Goal: Task Accomplishment & Management: Complete application form

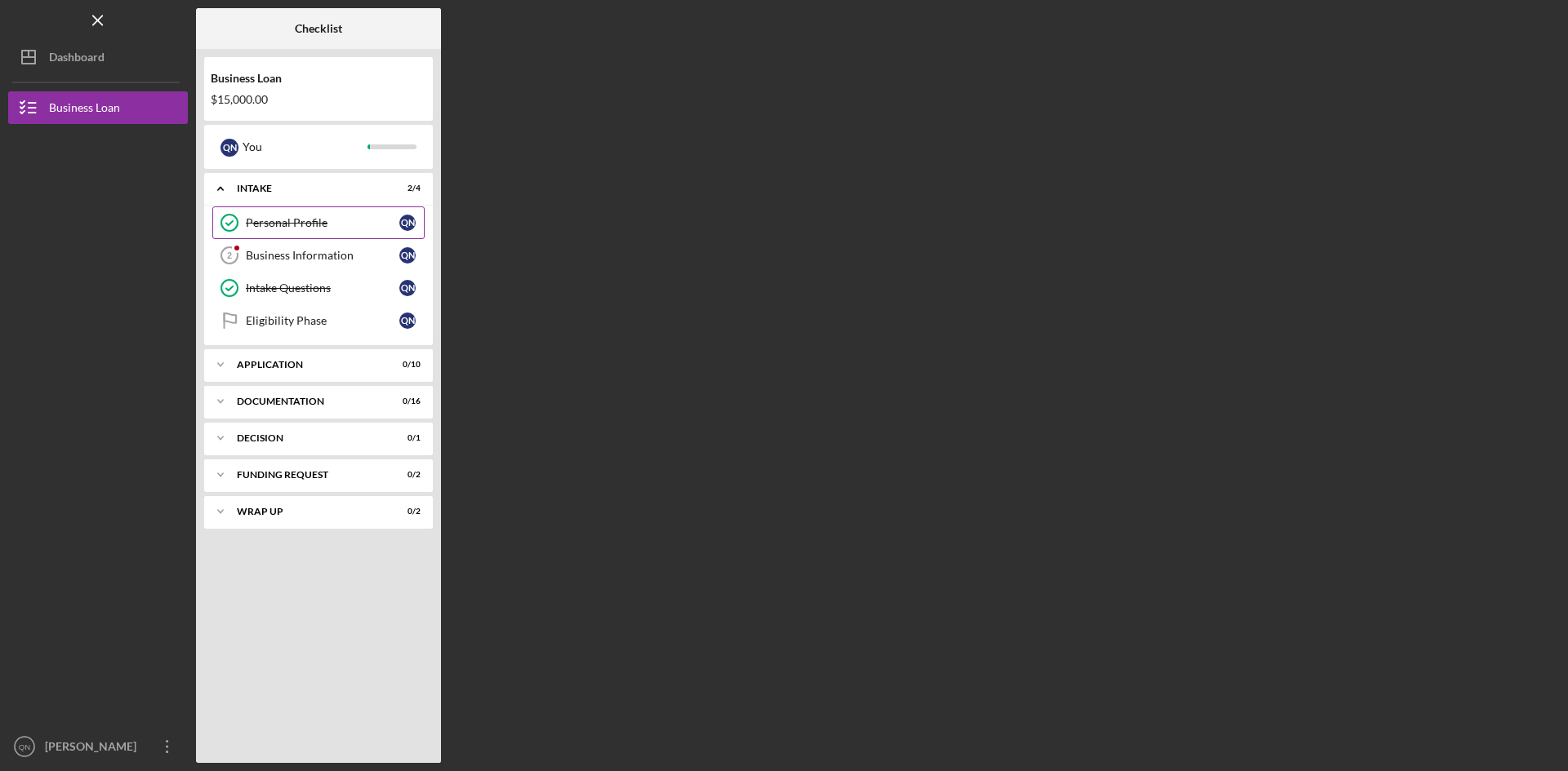
click at [312, 218] on div "Personal Profile" at bounding box center [323, 222] width 154 height 13
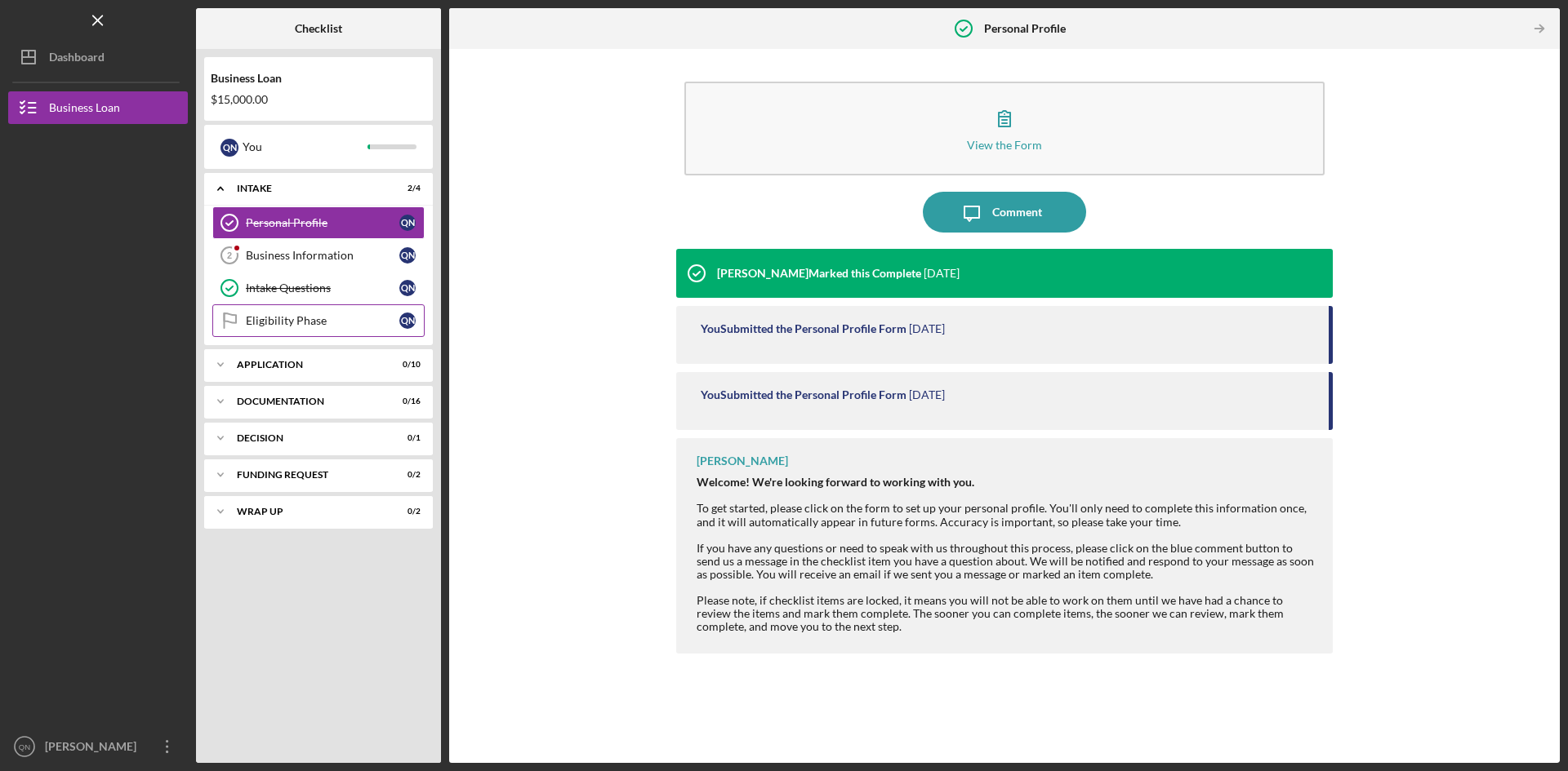
click at [318, 312] on link "Eligibility Phase Eligibility Phase Q N" at bounding box center [318, 320] width 212 height 32
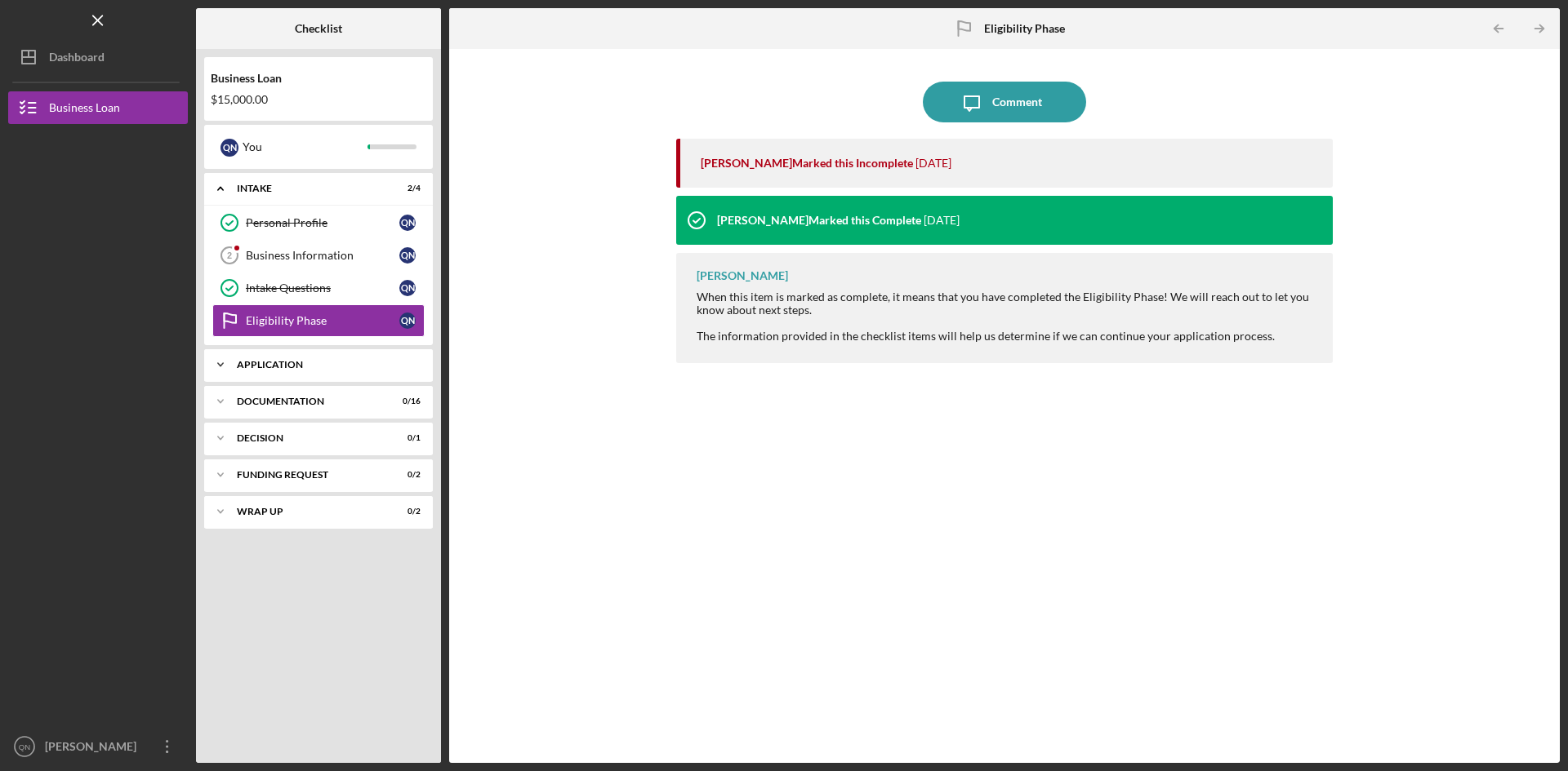
click at [325, 360] on div "Application" at bounding box center [324, 364] width 175 height 10
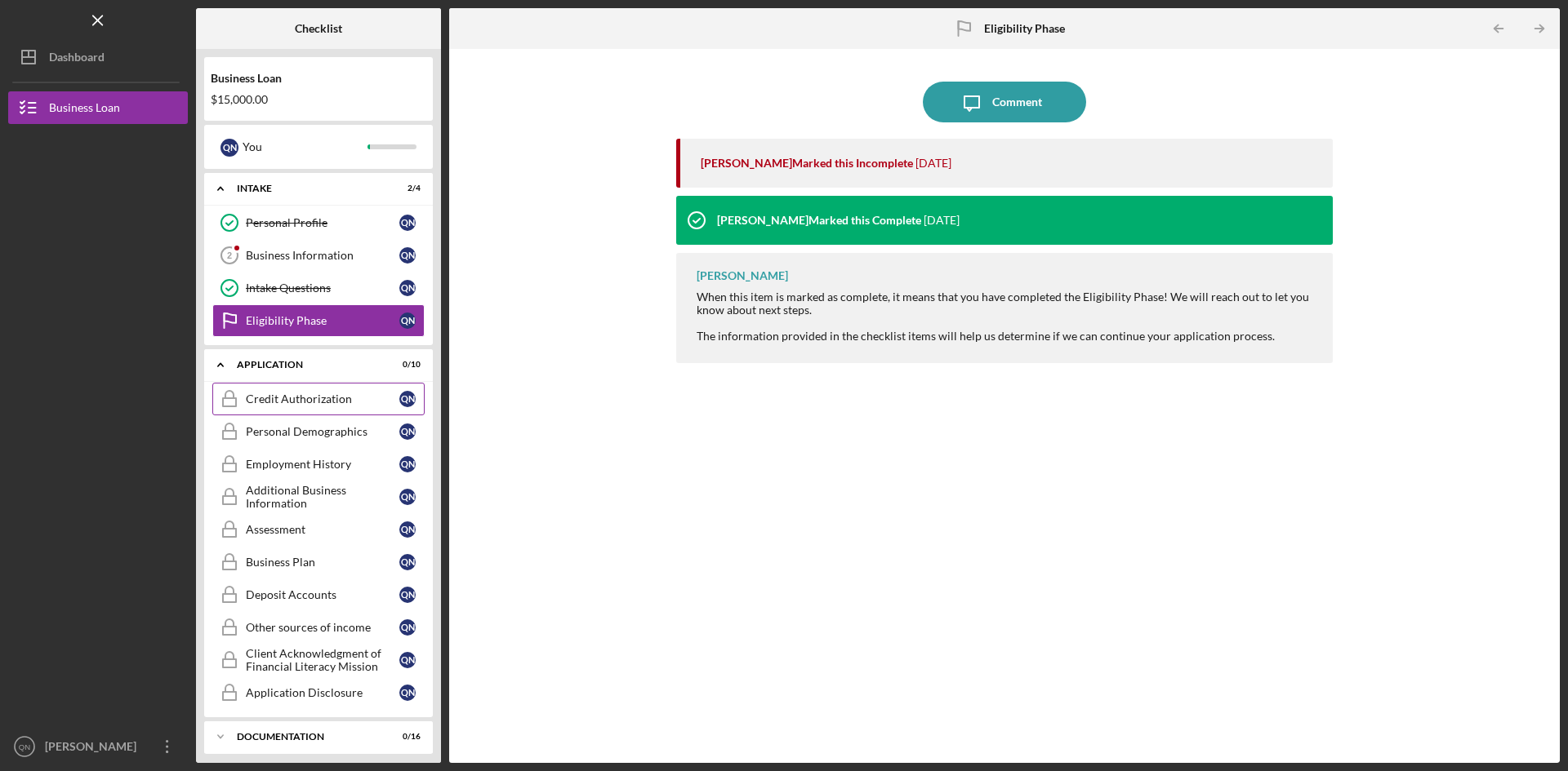
click at [327, 399] on div "Credit Authorization" at bounding box center [323, 399] width 154 height 13
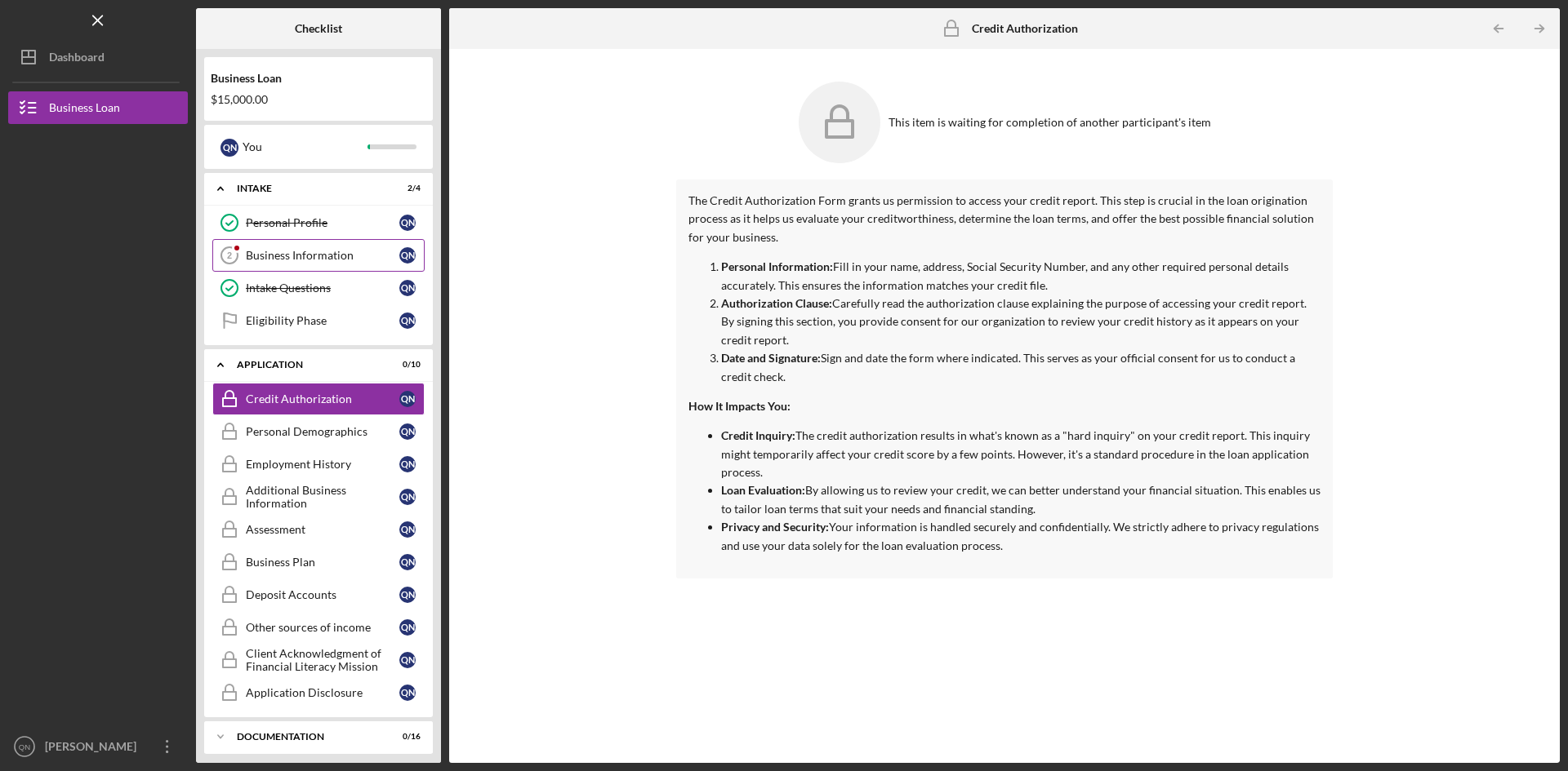
click at [284, 251] on div "Business Information" at bounding box center [323, 256] width 154 height 13
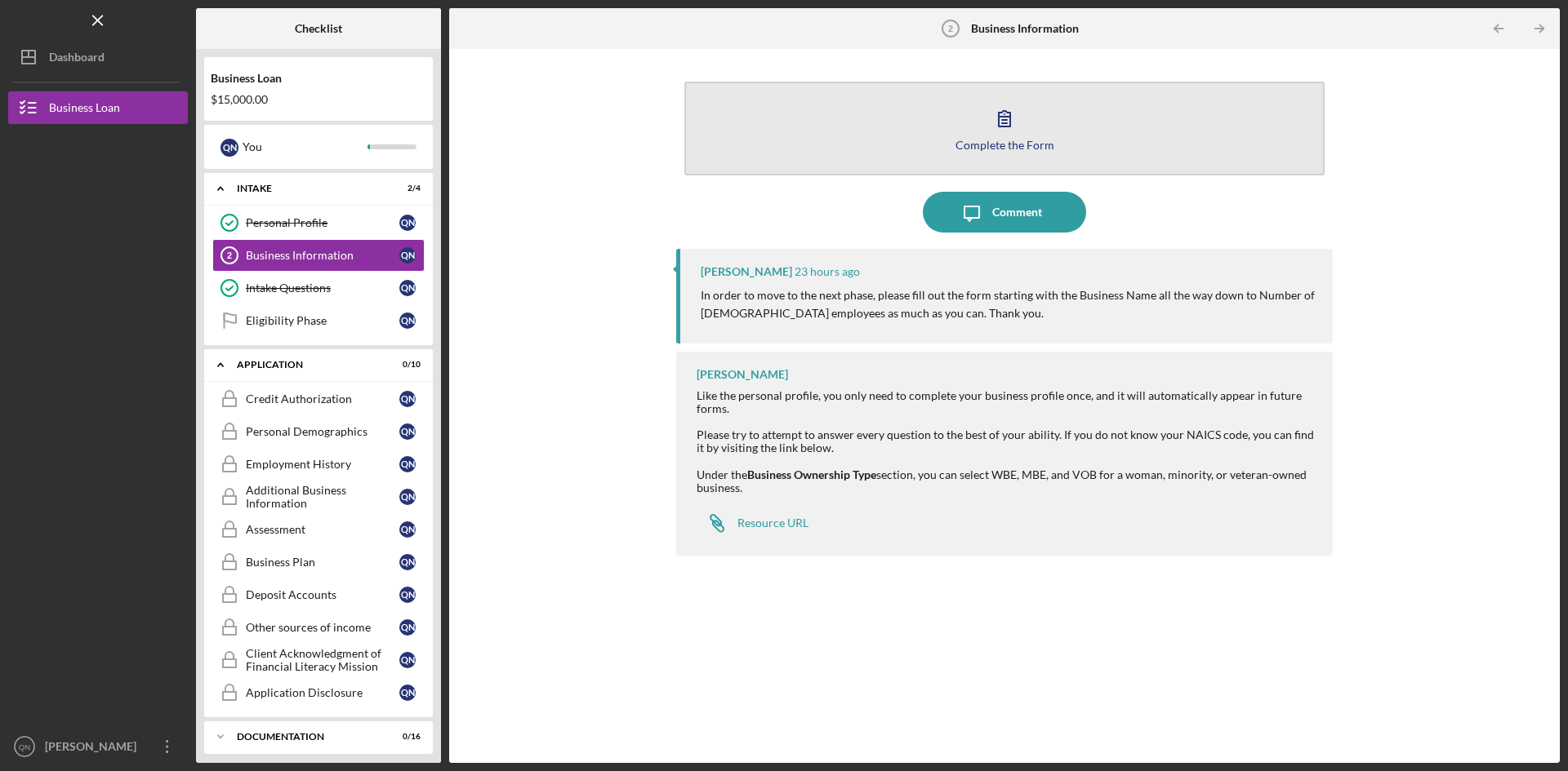
click at [1013, 140] on div "Complete the Form" at bounding box center [1004, 145] width 99 height 12
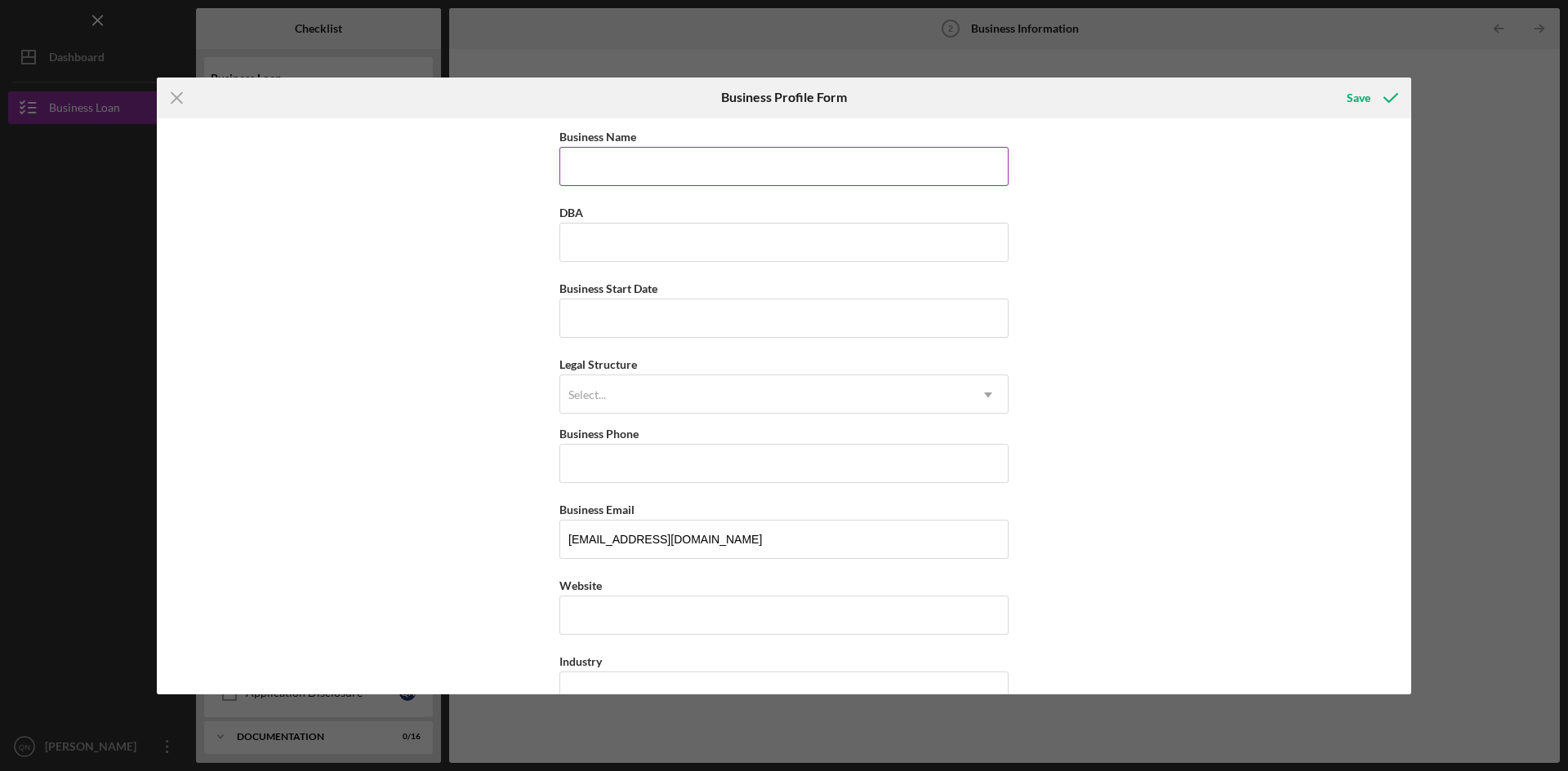
click at [624, 157] on input "Business Name" at bounding box center [784, 167] width 449 height 39
type input "Ride share (Lyft)"
click at [595, 235] on input "DBA" at bounding box center [784, 242] width 449 height 39
click at [592, 311] on input "Business Start Date" at bounding box center [784, 318] width 449 height 39
click at [638, 386] on div "Select..." at bounding box center [764, 395] width 408 height 38
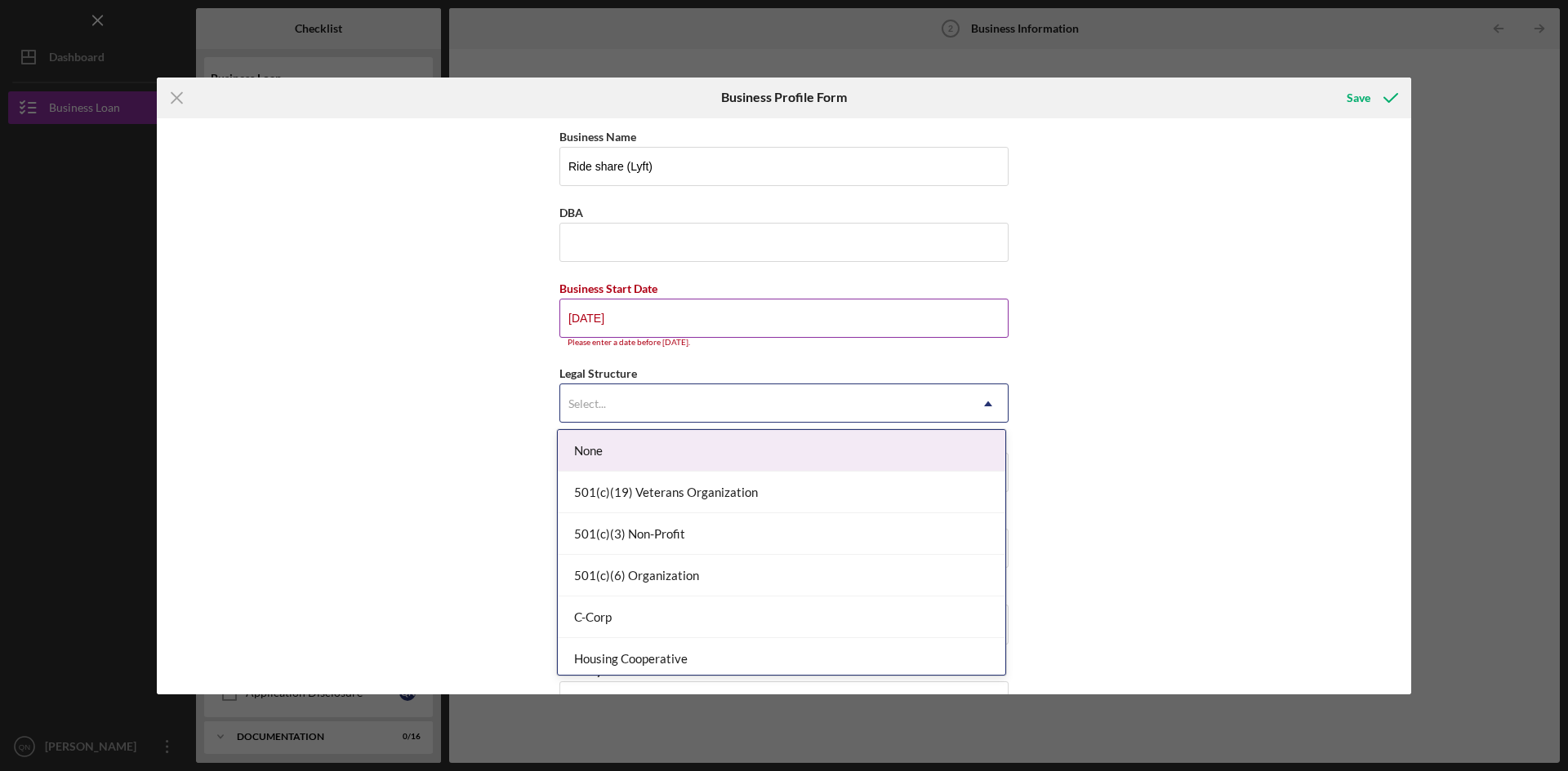
click at [638, 313] on input "[DATE]" at bounding box center [784, 318] width 449 height 39
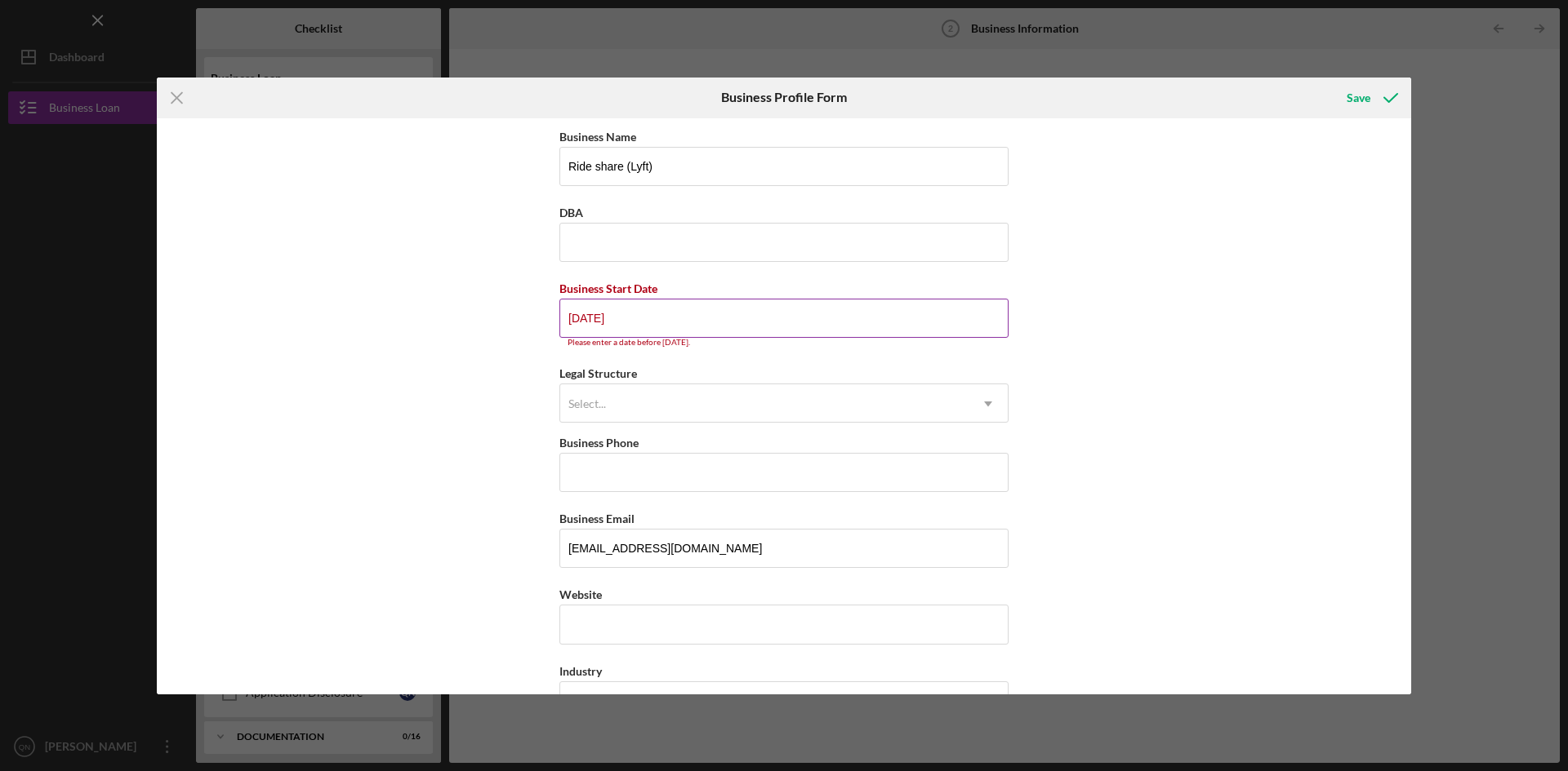
click at [578, 316] on input "[DATE]" at bounding box center [784, 318] width 449 height 39
click at [697, 393] on div "Select..." at bounding box center [764, 404] width 408 height 38
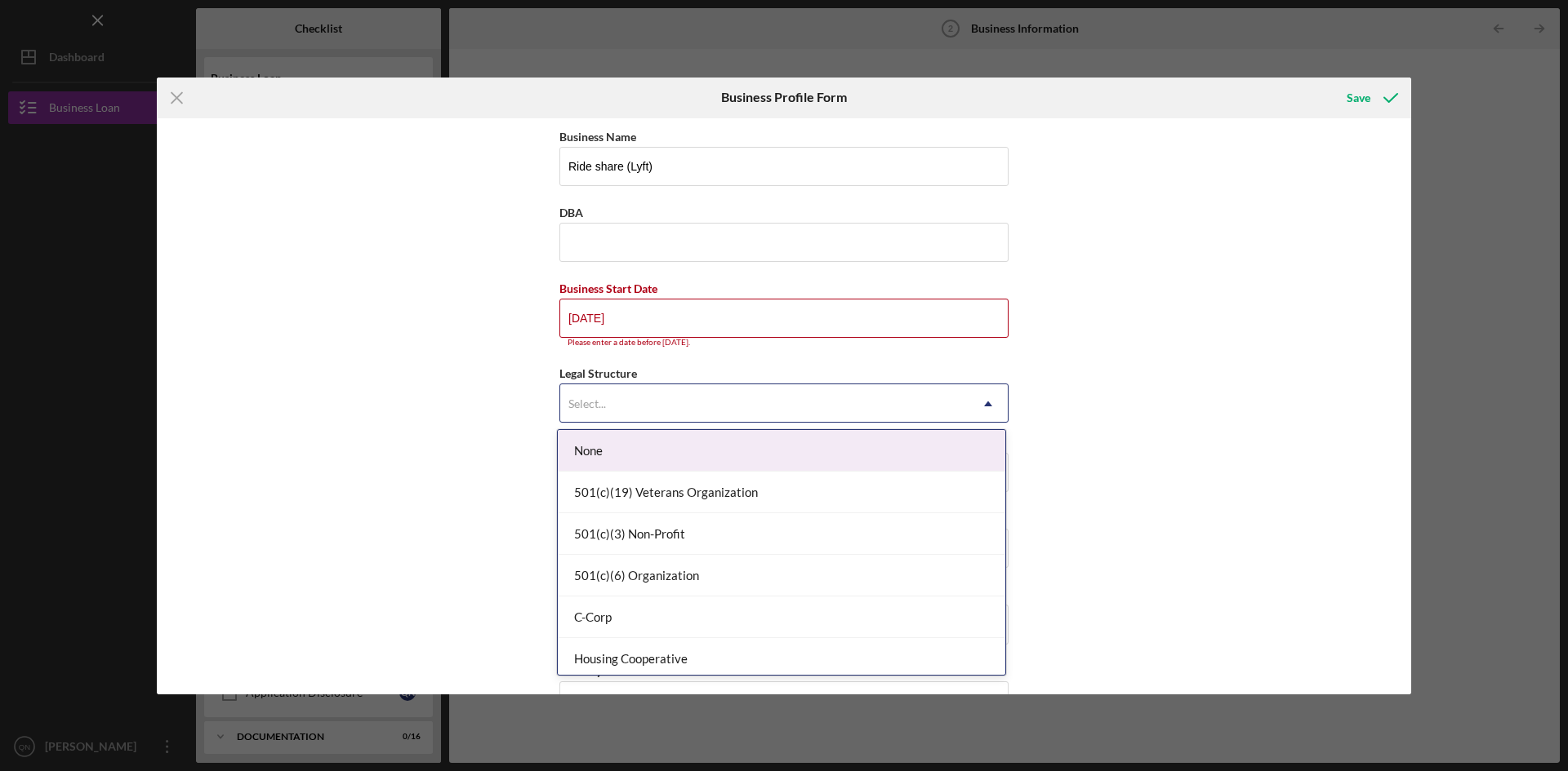
click at [663, 407] on div "Select..." at bounding box center [764, 404] width 408 height 38
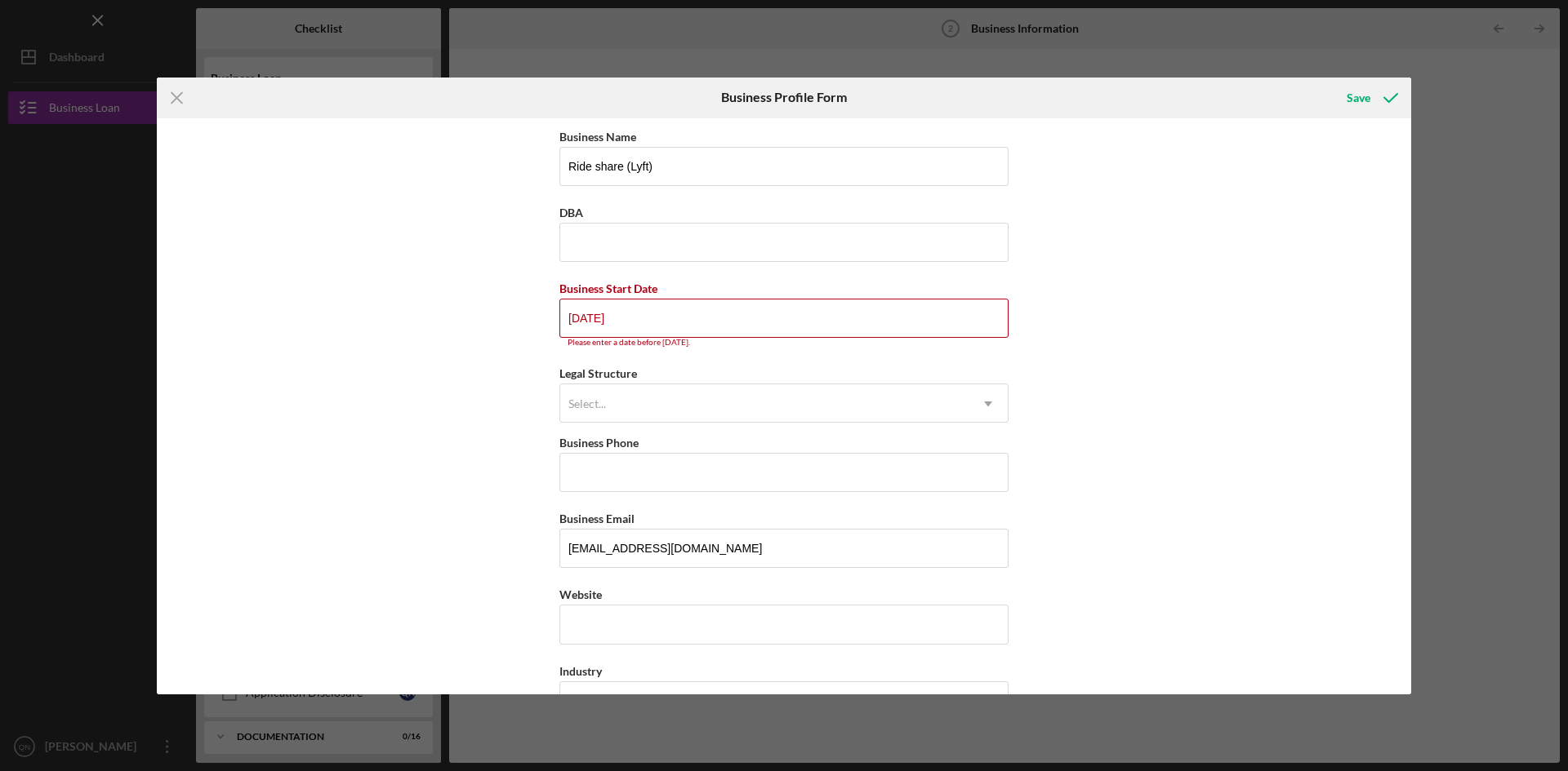
click at [485, 338] on div "Business Name Ride share (Lyft) DBA Business Start Date [DATE] Please enter a d…" at bounding box center [784, 407] width 1255 height 576
click at [645, 322] on input "[DATE]" at bounding box center [784, 318] width 449 height 39
type input "1m/dd/yyyy"
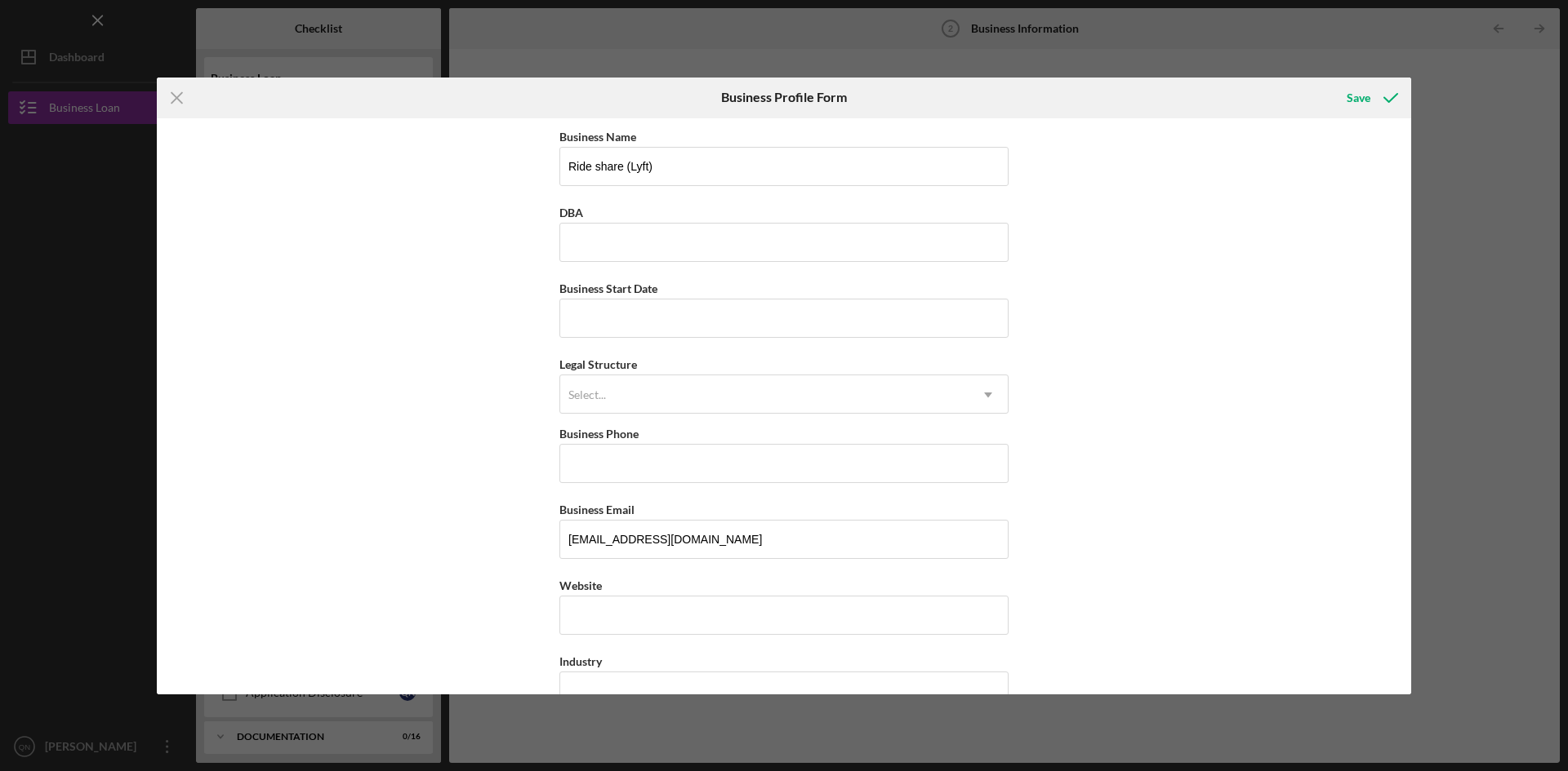
click at [1148, 439] on div "Business Name Ride share (Lyft) DBA Business Start Date Legal Structure Select.…" at bounding box center [784, 407] width 1255 height 576
click at [617, 383] on div "Select..." at bounding box center [764, 395] width 408 height 38
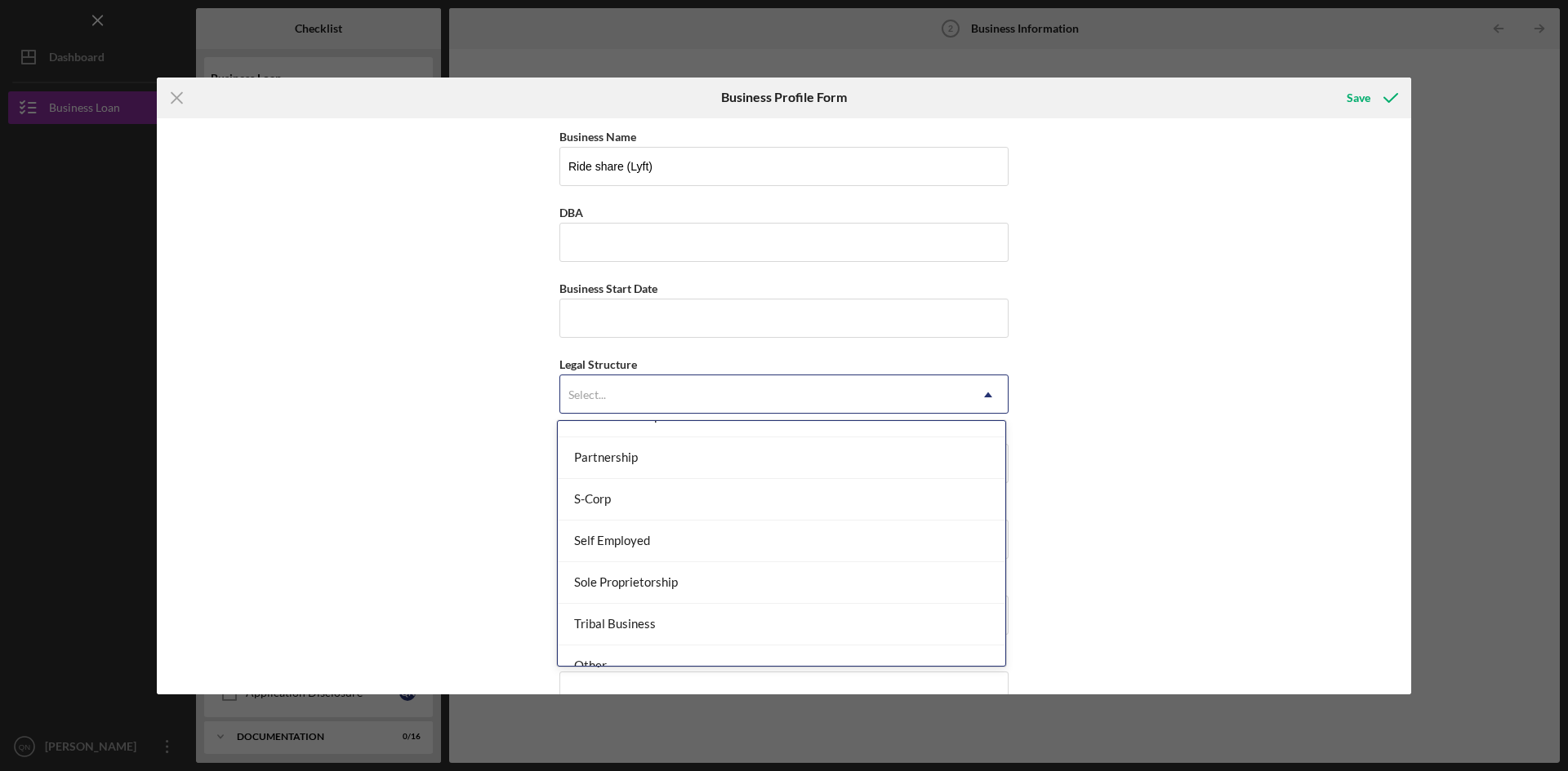
scroll to position [379, 0]
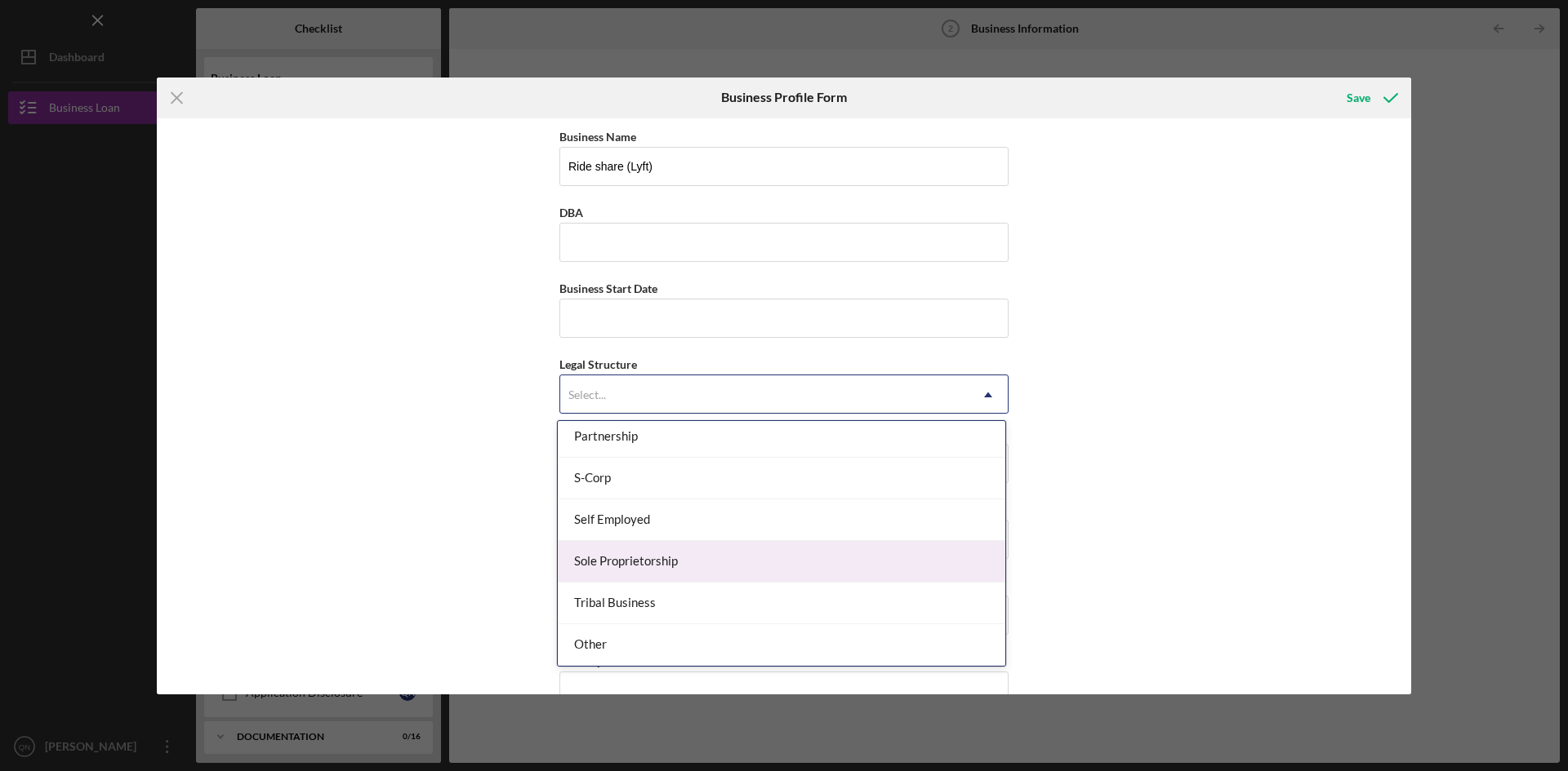
click at [657, 562] on div "Sole Proprietorship" at bounding box center [781, 562] width 448 height 42
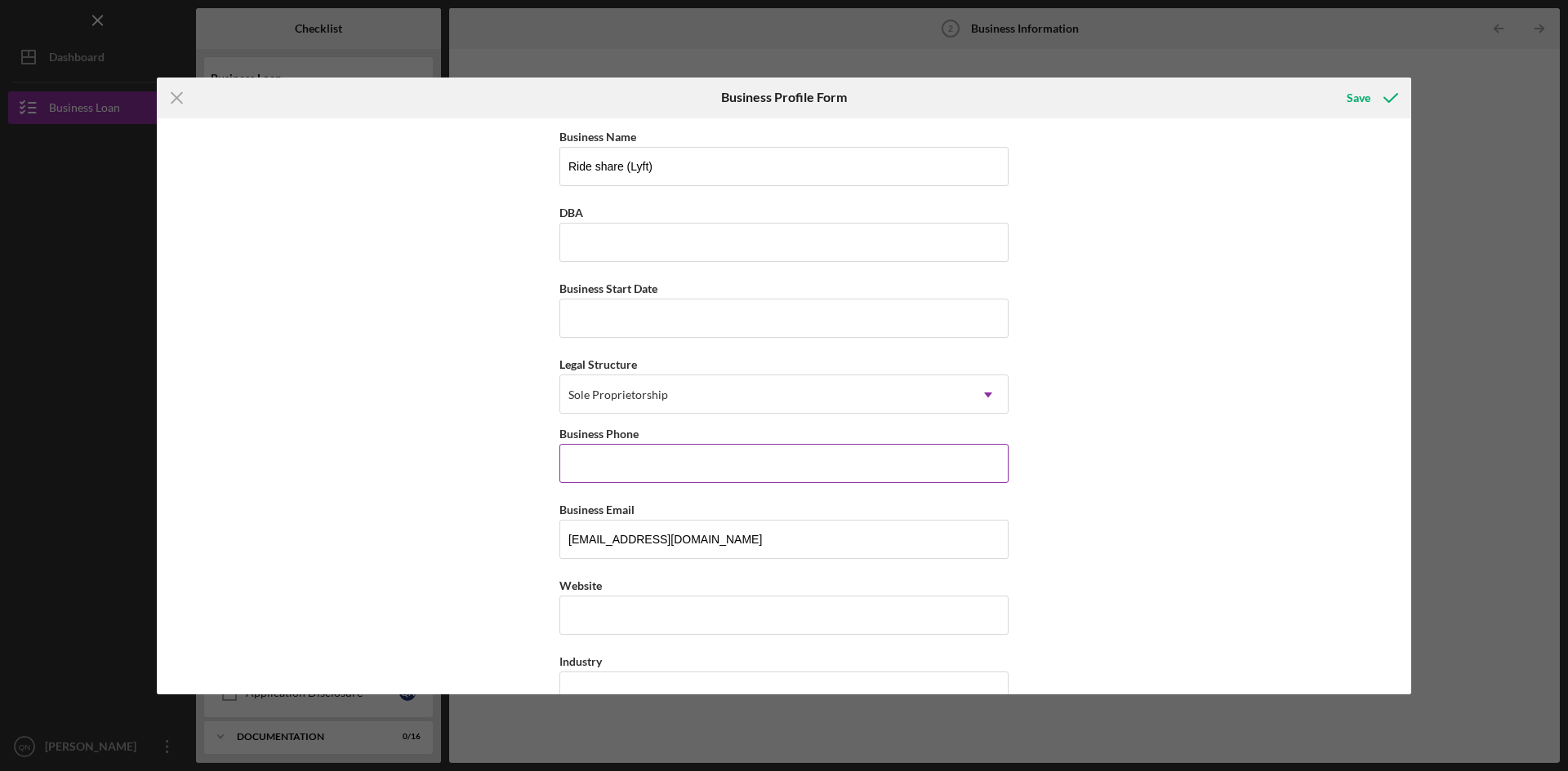
click at [613, 458] on input "Business Phone" at bounding box center [784, 463] width 449 height 39
type input "[PHONE_NUMBER]"
click at [1153, 545] on div "Business Name Ride share (Lyft) DBA Business Start Date Legal Structure Sole Pr…" at bounding box center [784, 407] width 1255 height 576
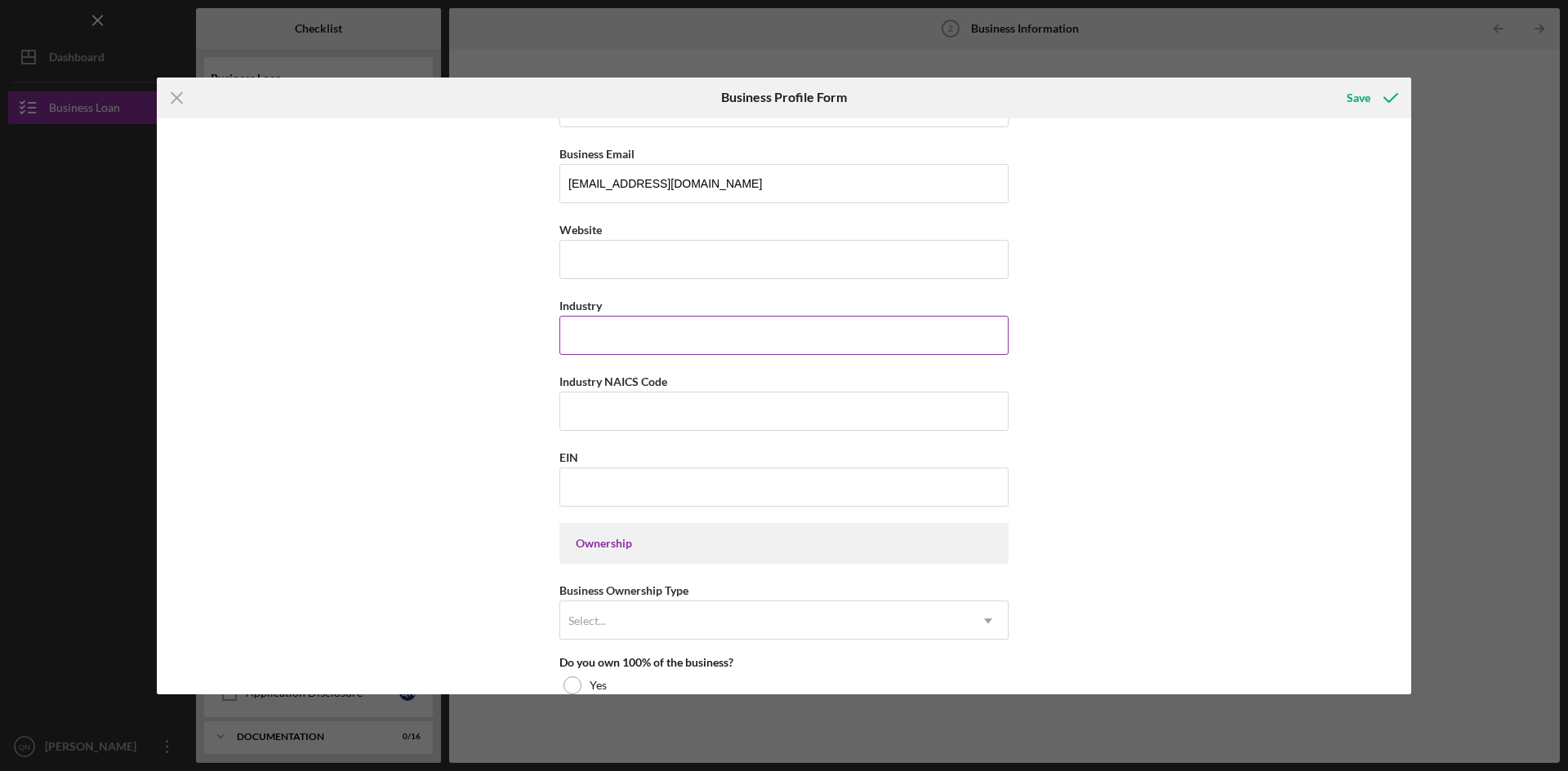
scroll to position [489, 0]
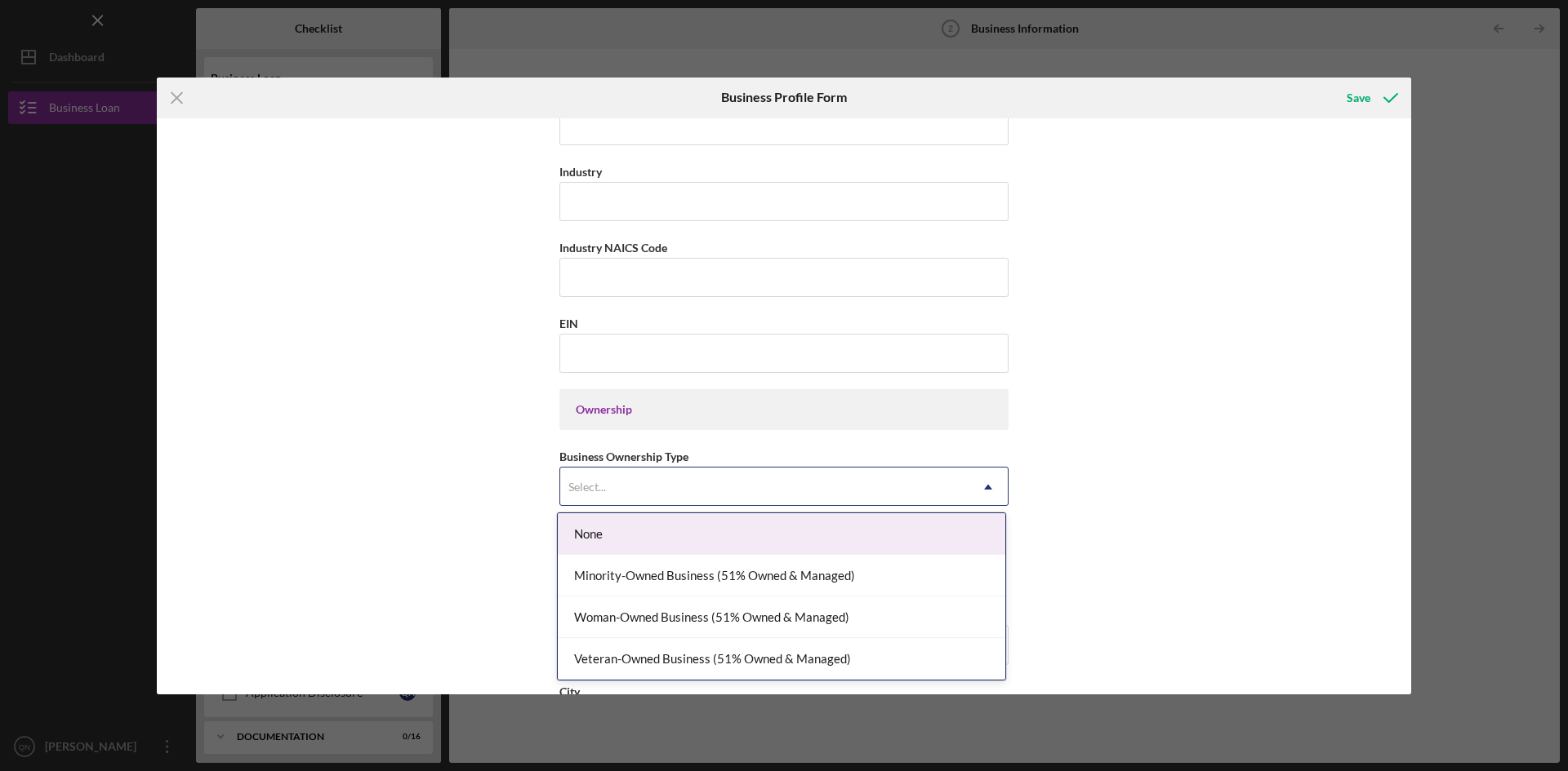
click at [665, 485] on div "Select..." at bounding box center [764, 487] width 408 height 38
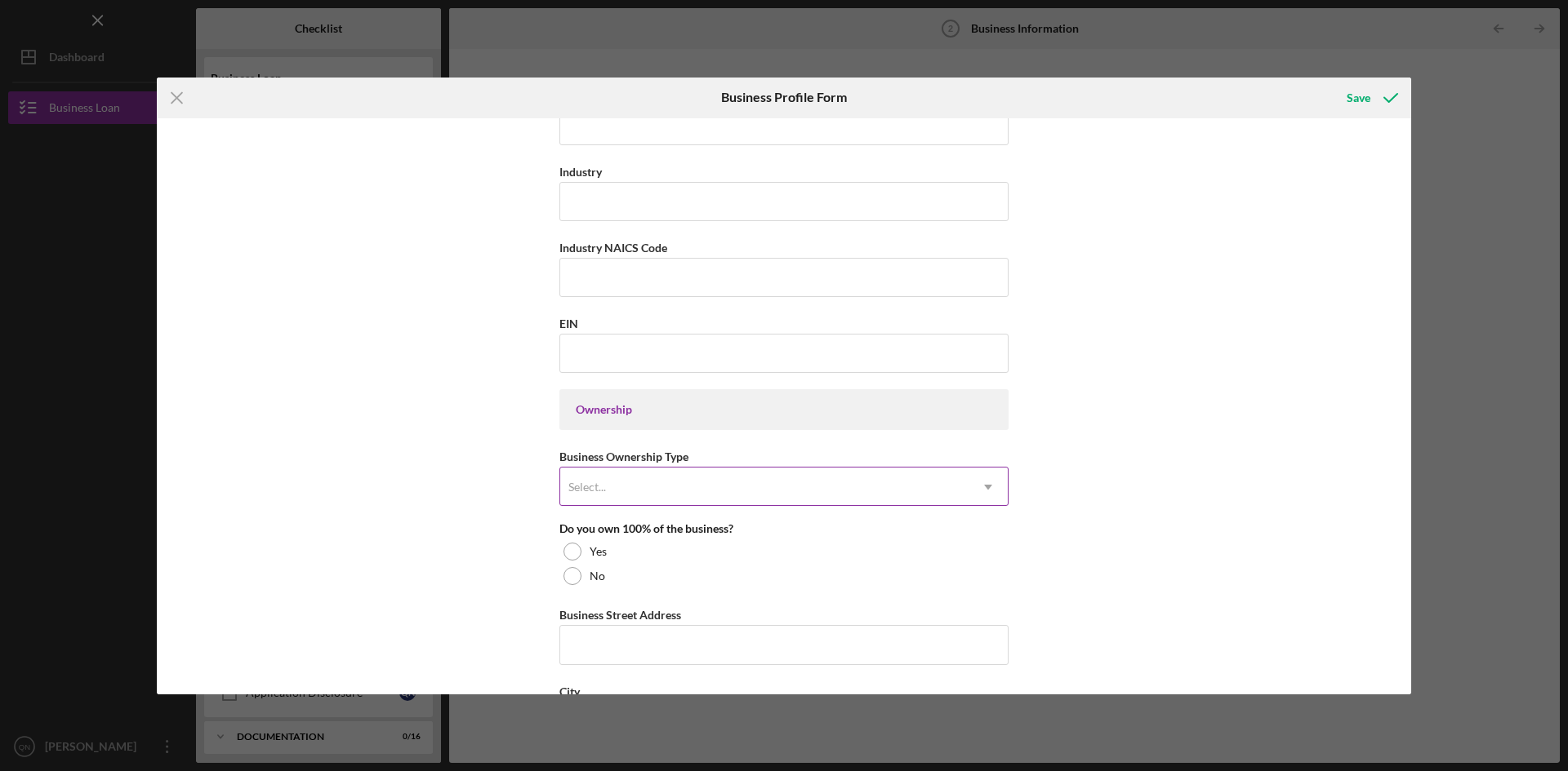
click at [628, 480] on div "Select..." at bounding box center [764, 487] width 408 height 38
click at [571, 547] on div at bounding box center [572, 551] width 18 height 18
click at [1189, 550] on div "Business Name Ride share (Lyft) DBA Business Start Date Legal Structure Sole Pr…" at bounding box center [784, 407] width 1255 height 576
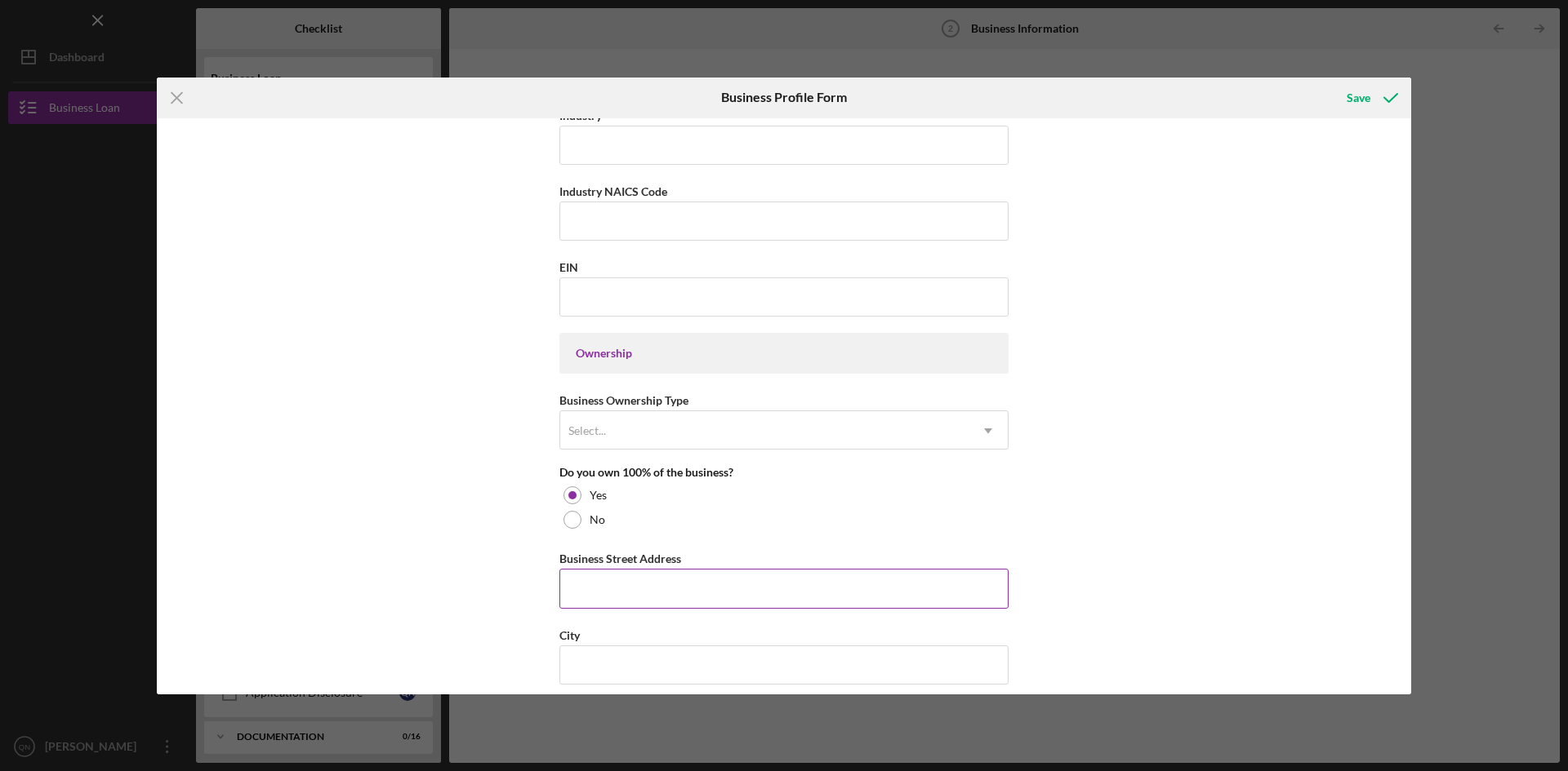
scroll to position [735, 0]
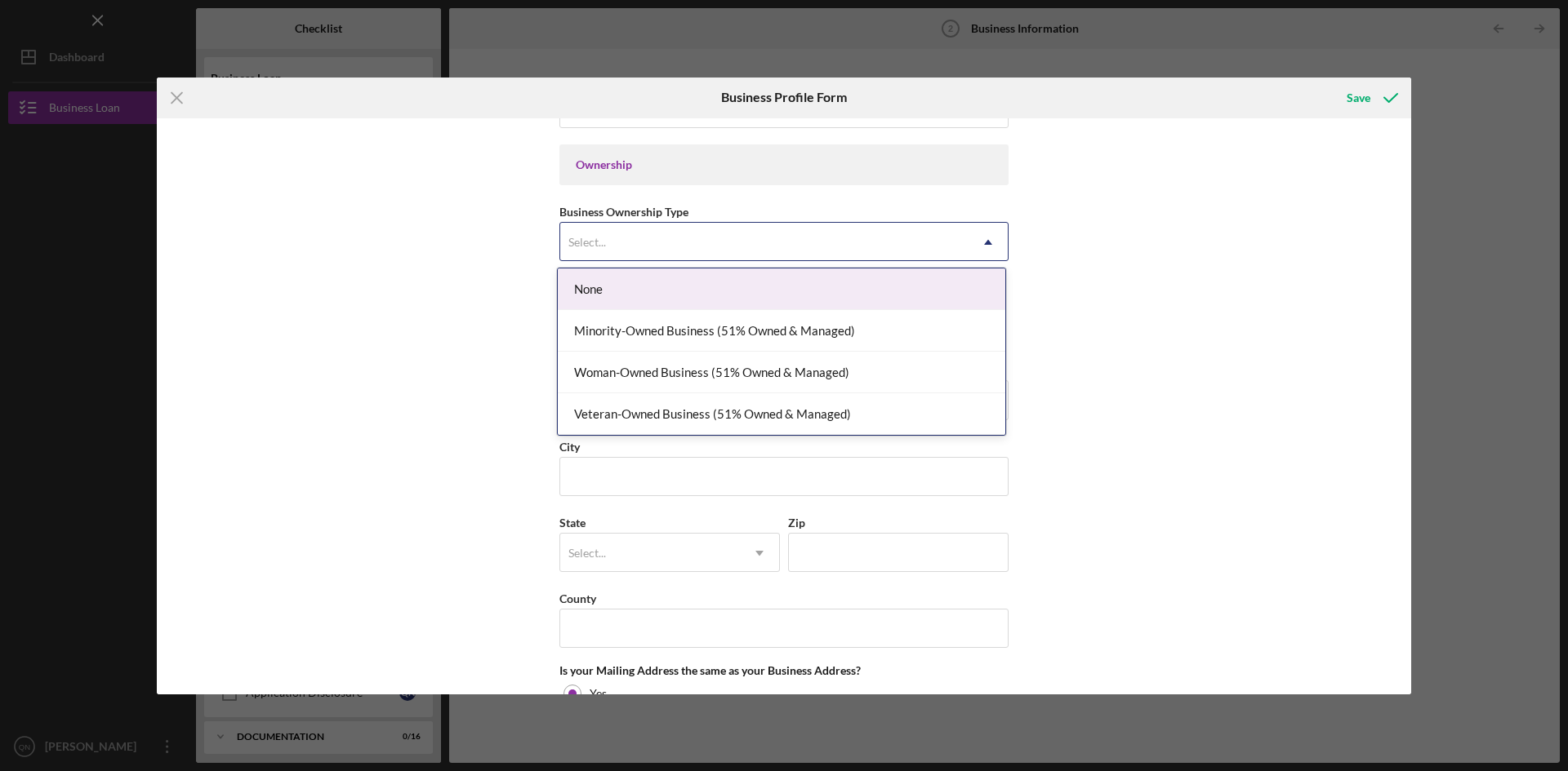
click at [958, 238] on div "Select..." at bounding box center [764, 242] width 408 height 38
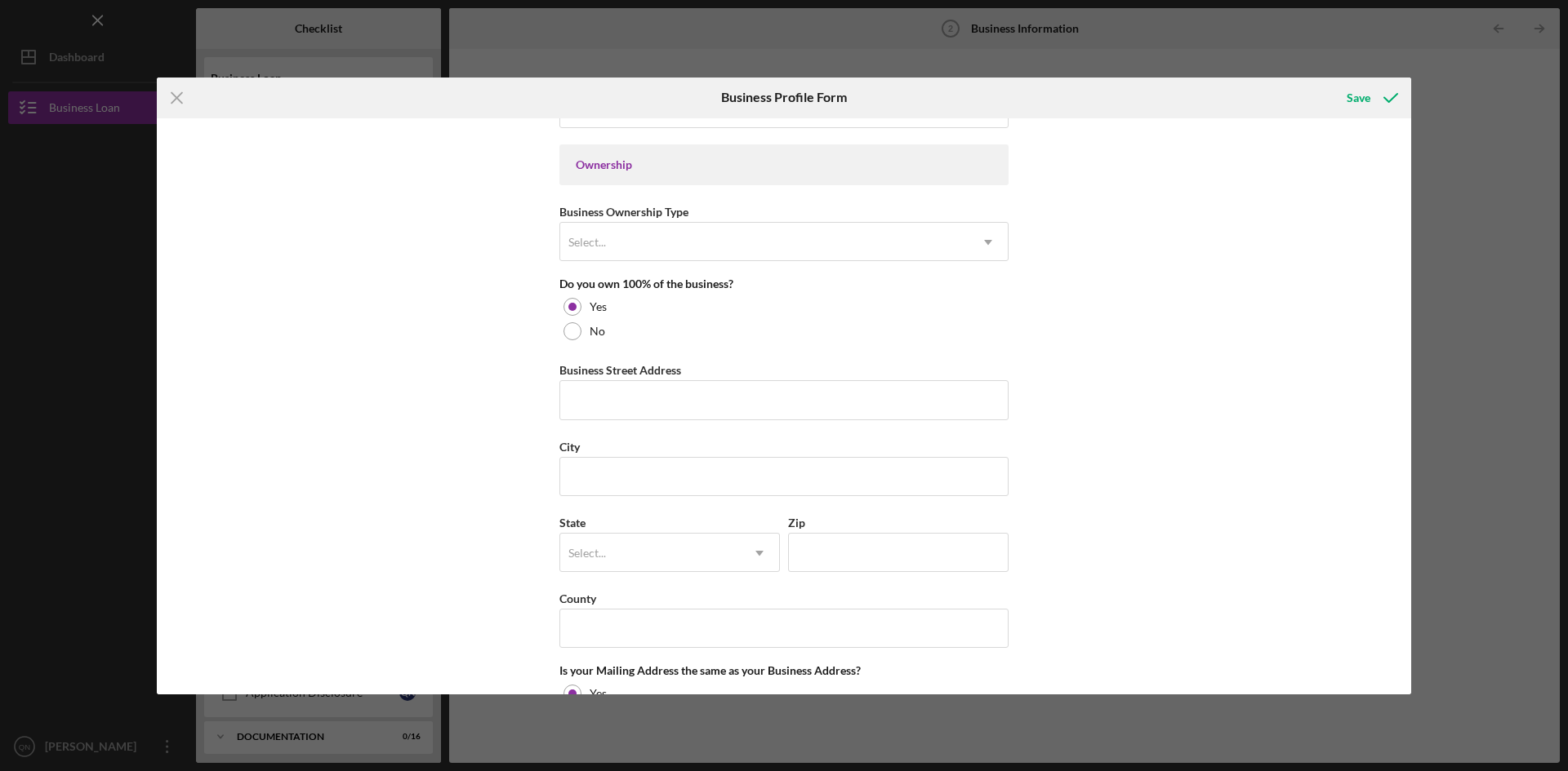
click at [1108, 277] on div "Business Name Ride share (Lyft) DBA Business Start Date Legal Structure Sole Pr…" at bounding box center [784, 407] width 1255 height 576
click at [629, 400] on input "Business Street Address" at bounding box center [784, 399] width 449 height 39
click at [450, 412] on div "Business Name Ride share (Lyft) DBA Business Start Date Legal Structure Sole Pr…" at bounding box center [784, 407] width 1255 height 576
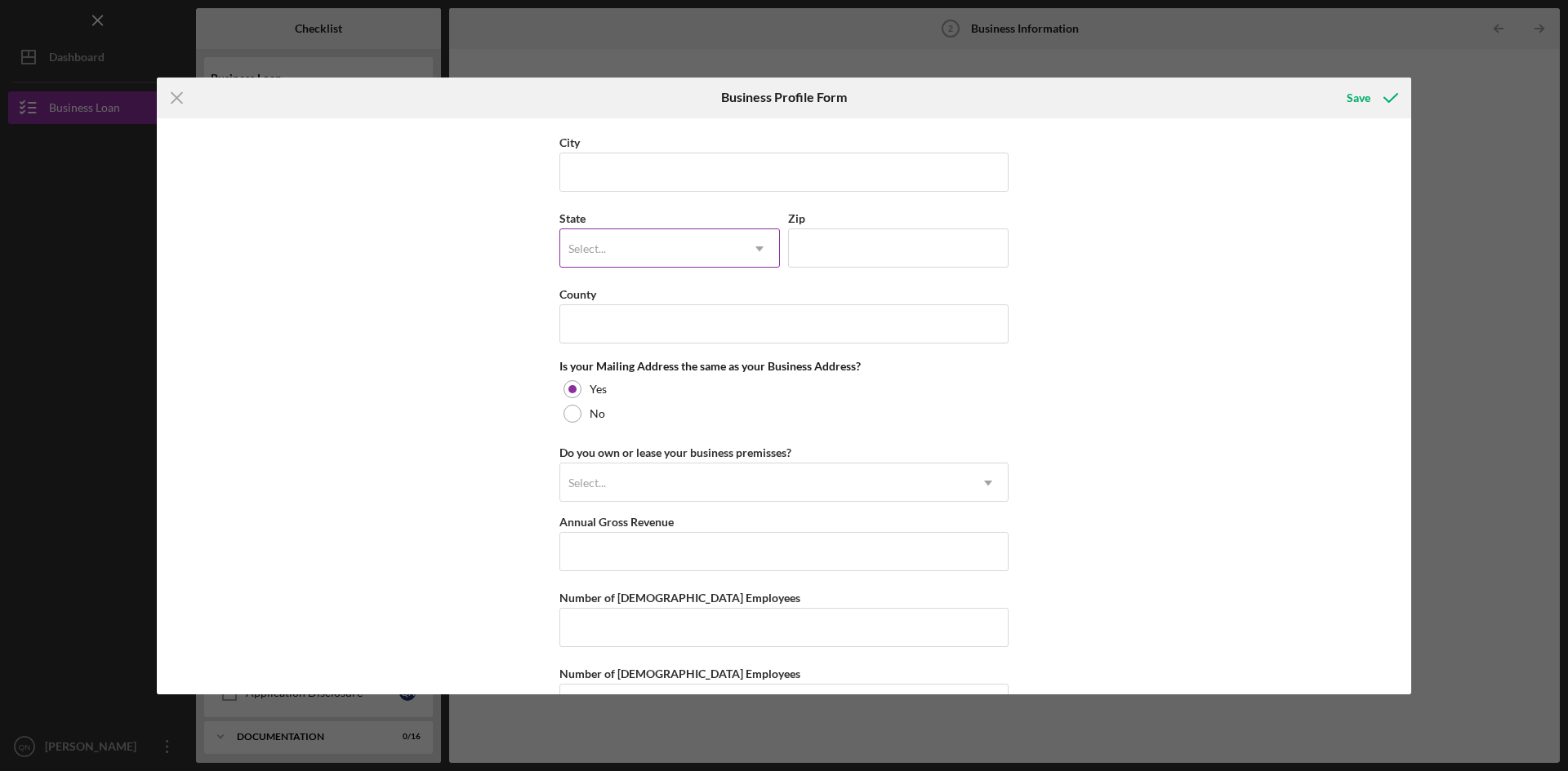
scroll to position [929, 0]
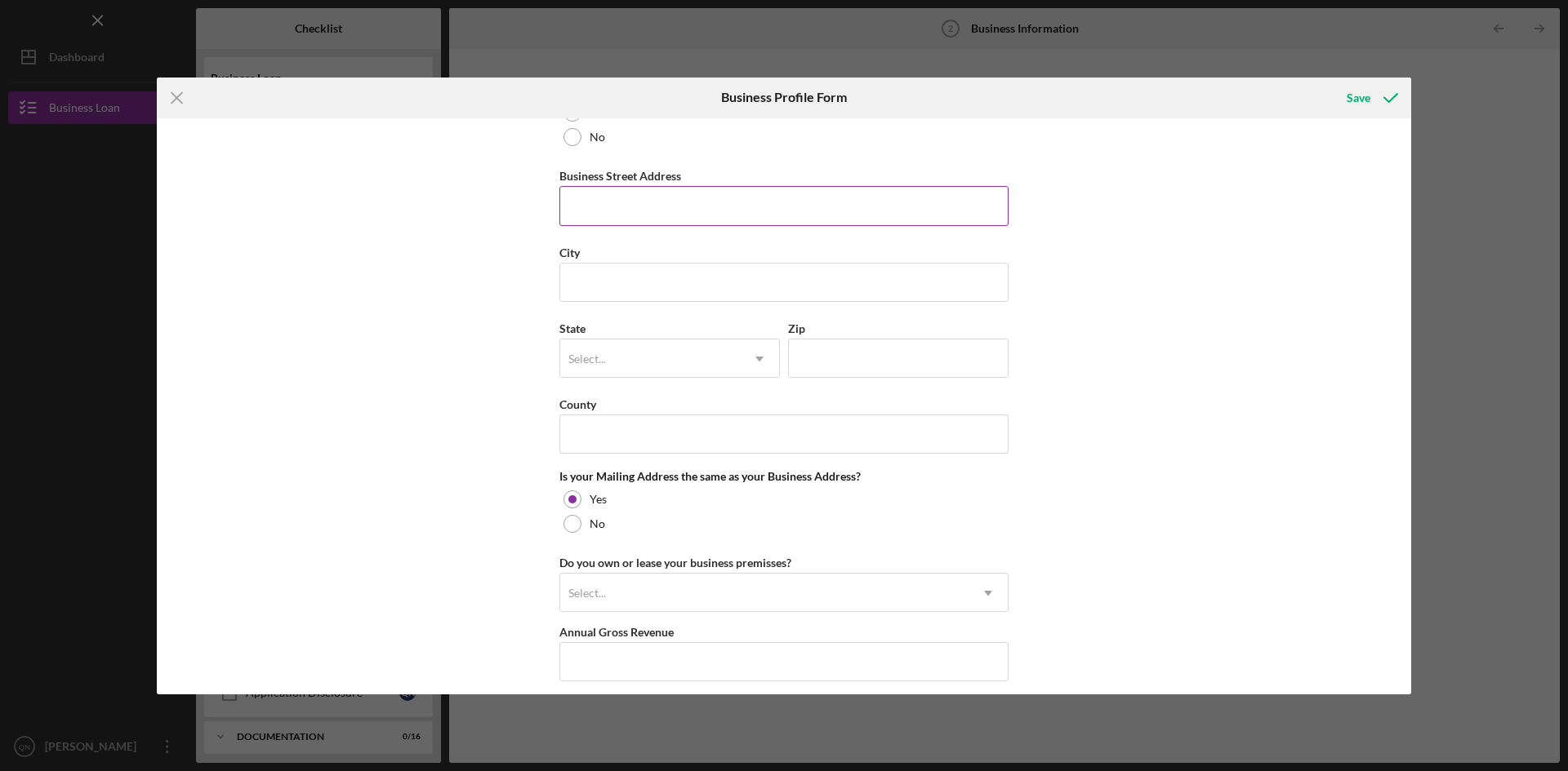
click at [616, 219] on input "Business Street Address" at bounding box center [784, 206] width 449 height 39
type input "[STREET_ADDRESS]"
click at [607, 283] on input "City" at bounding box center [784, 283] width 449 height 39
type input "fair fax"
click at [657, 359] on div "Select..." at bounding box center [650, 359] width 180 height 38
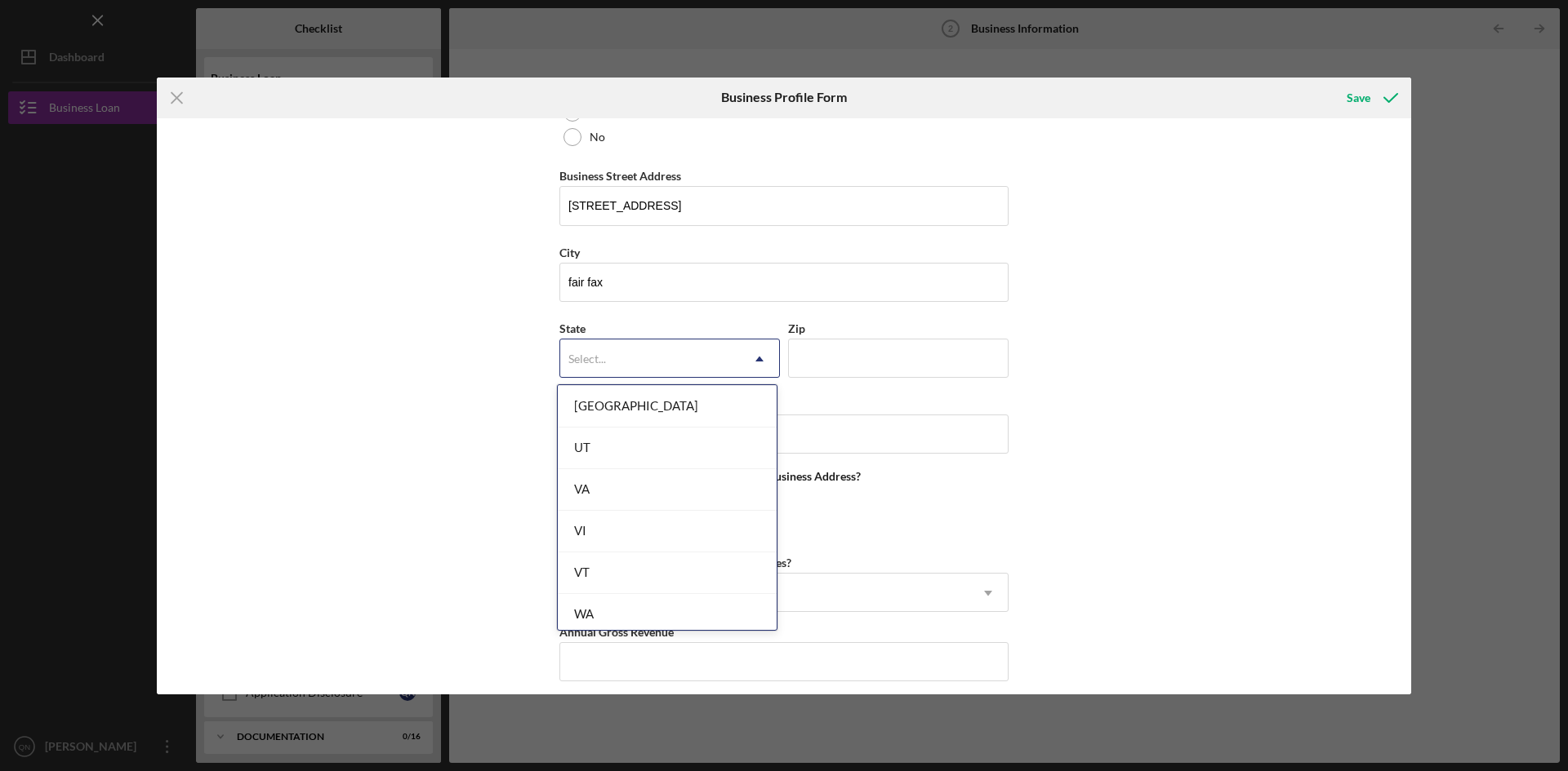
scroll to position [2673, 0]
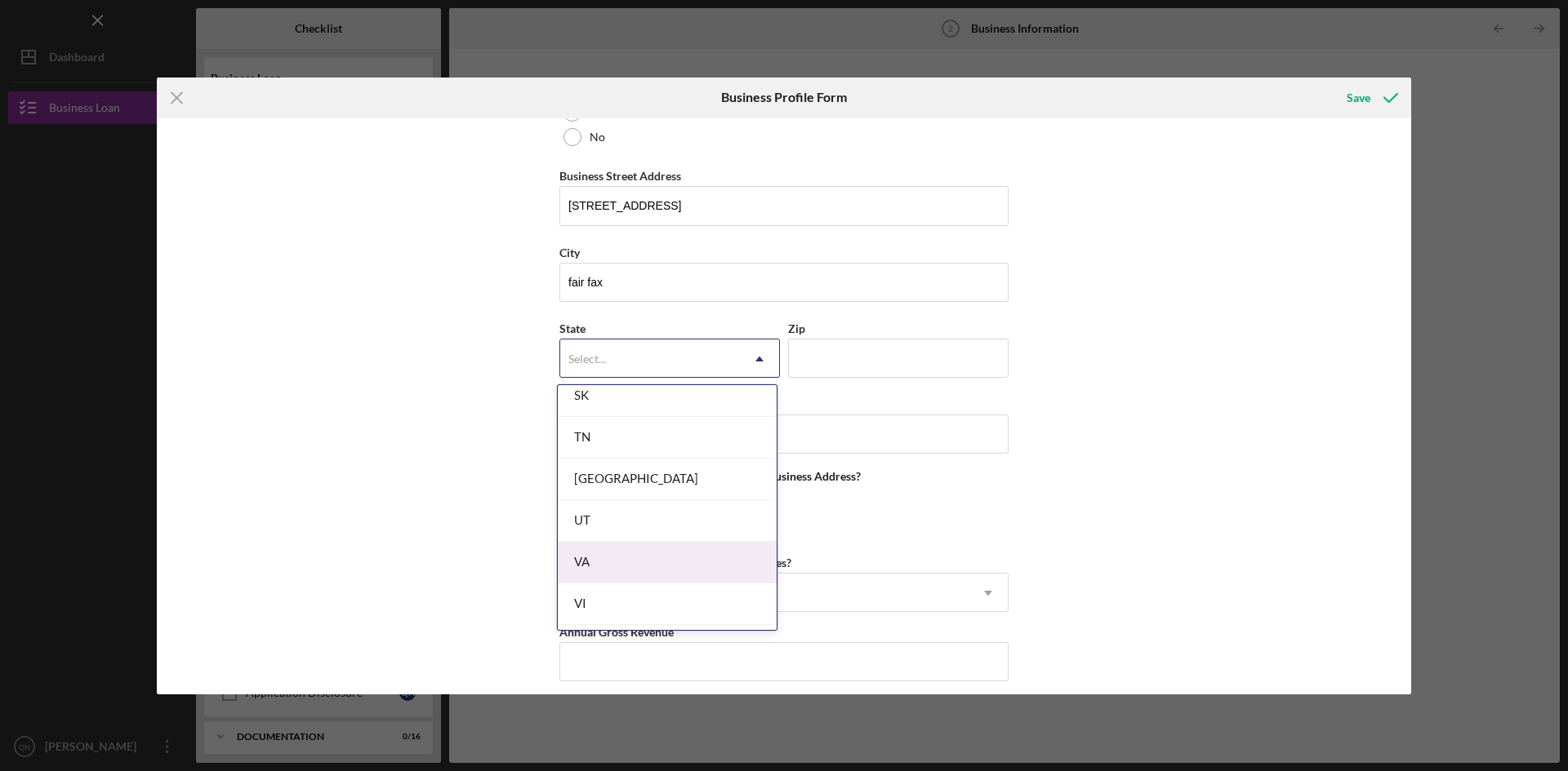
click at [605, 561] on div "VA" at bounding box center [667, 562] width 219 height 42
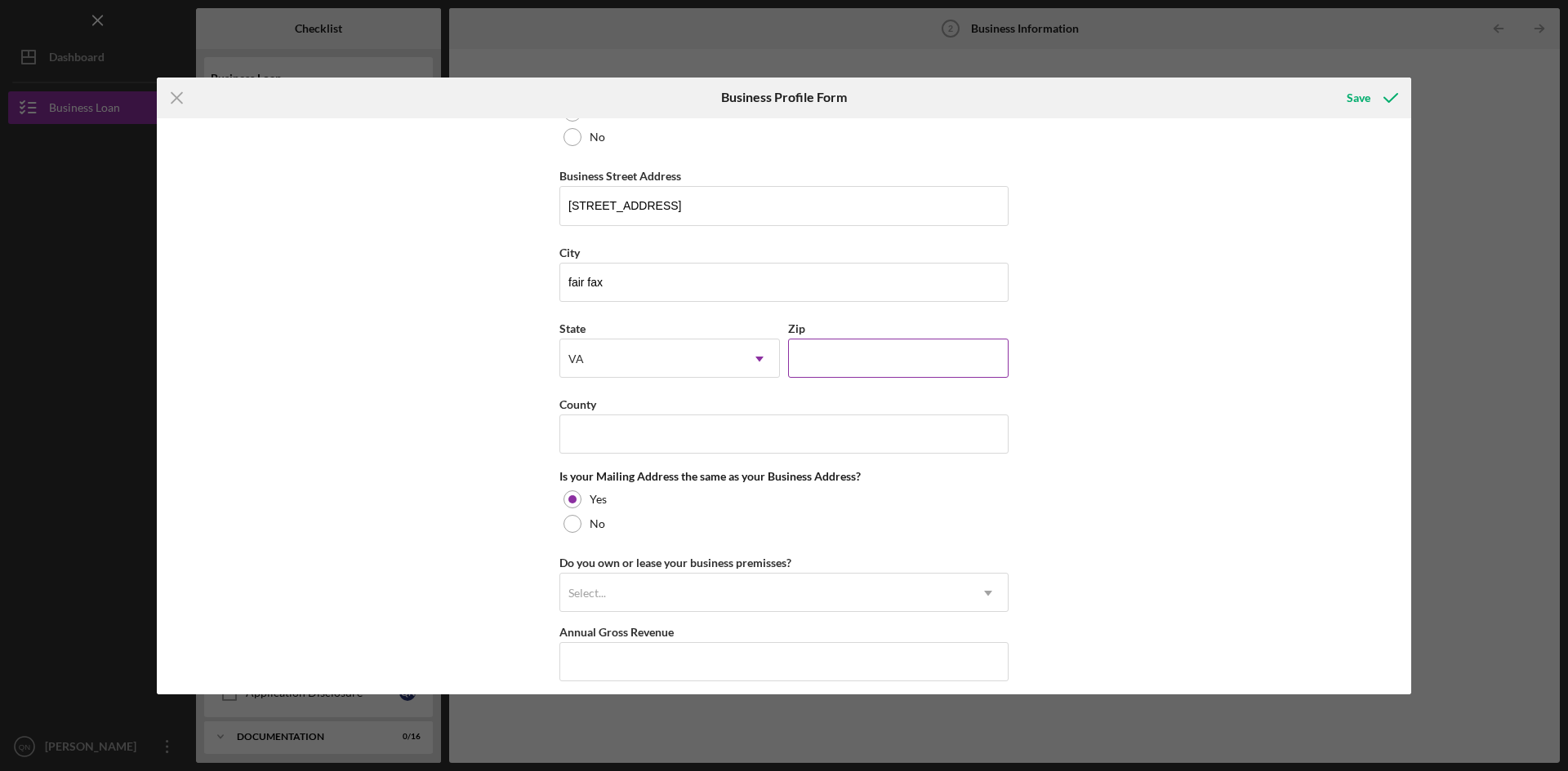
click at [835, 348] on input "Zip" at bounding box center [899, 358] width 221 height 39
type input "22033"
click at [1253, 368] on div "Business Name Ride share (Lyft) DBA Business Start Date Legal Structure Sole Pr…" at bounding box center [784, 407] width 1255 height 576
click at [625, 434] on input "County" at bounding box center [784, 434] width 449 height 39
click at [1242, 468] on div "Business Name Ride share (Lyft) DBA Business Start Date Legal Structure Sole Pr…" at bounding box center [784, 407] width 1255 height 576
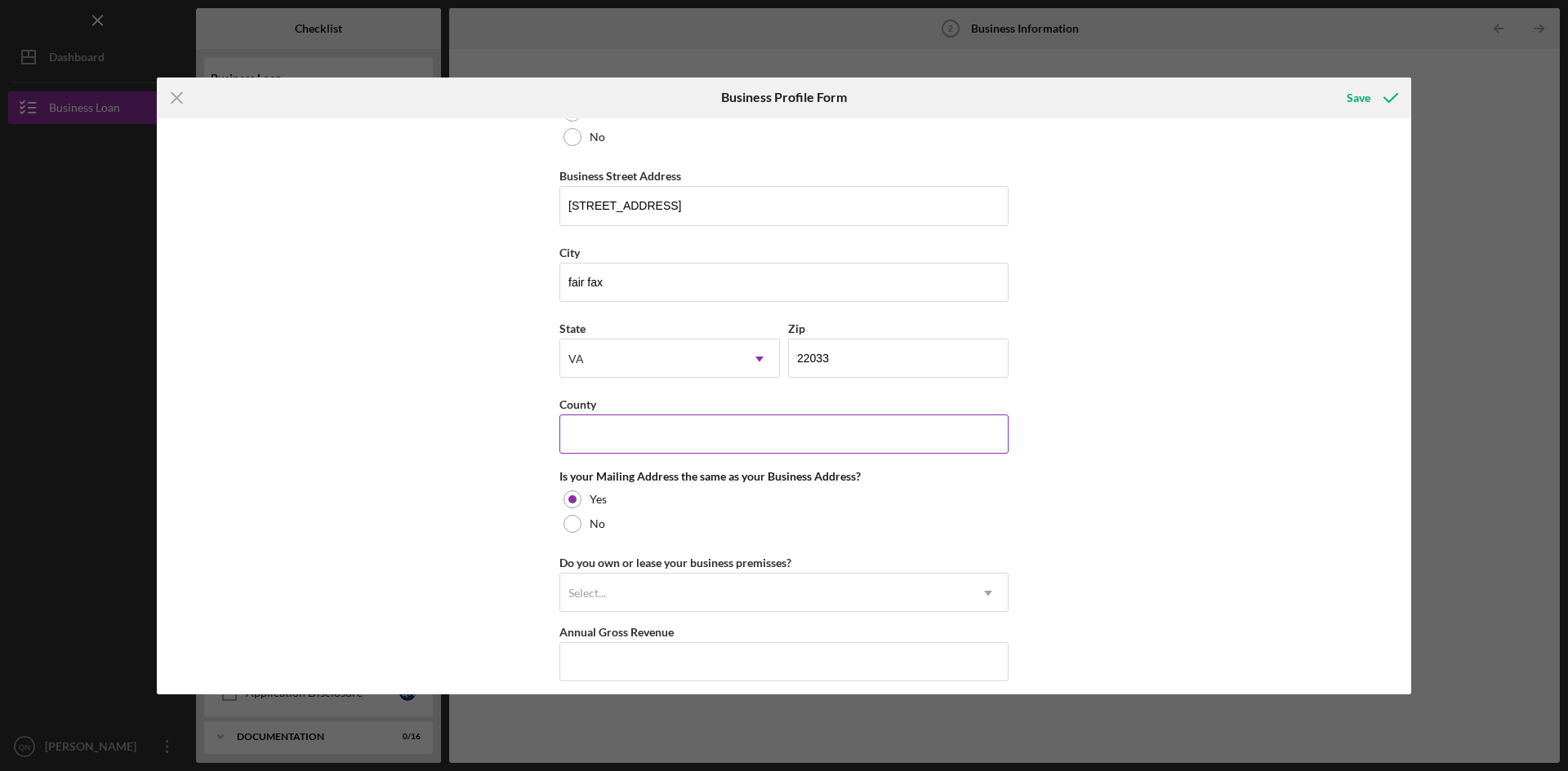
click at [647, 434] on input "County" at bounding box center [784, 434] width 449 height 39
type input "fair fax"
click at [1254, 419] on div "Business Name Ride share (Lyft) DBA Business Start Date Legal Structure Sole Pr…" at bounding box center [784, 407] width 1255 height 576
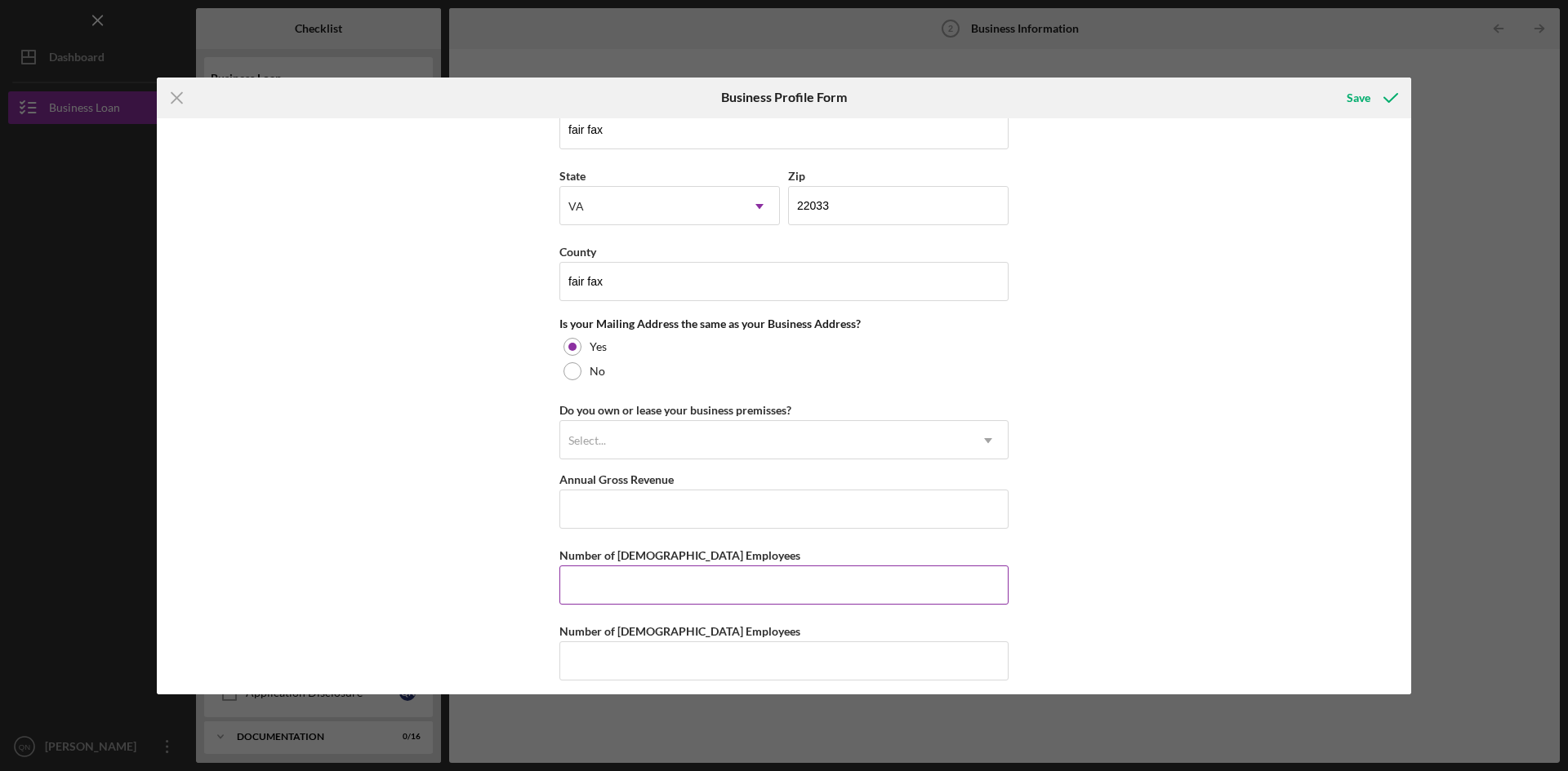
scroll to position [1092, 0]
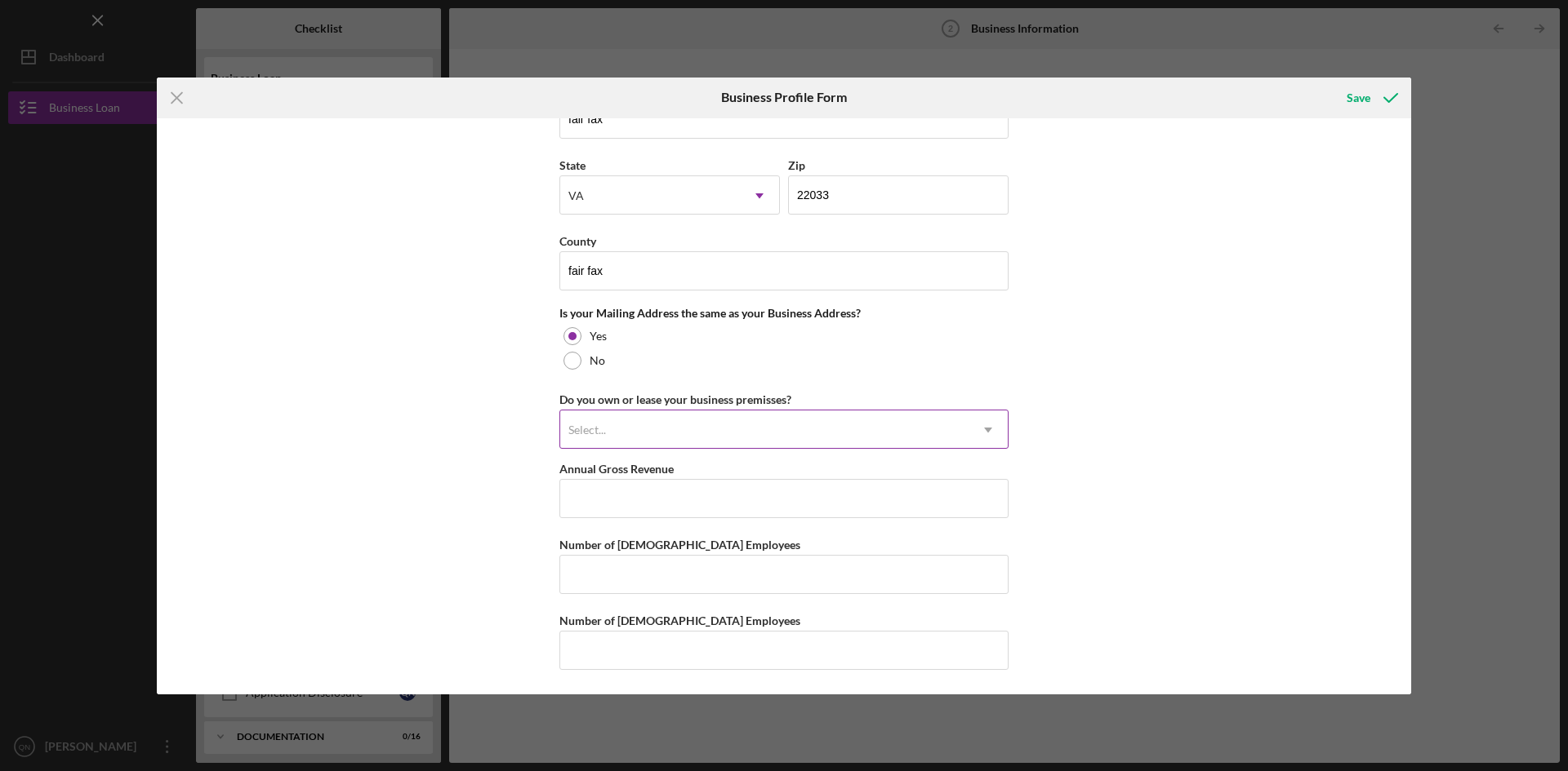
click at [988, 433] on icon "Icon/Dropdown Arrow" at bounding box center [988, 430] width 39 height 39
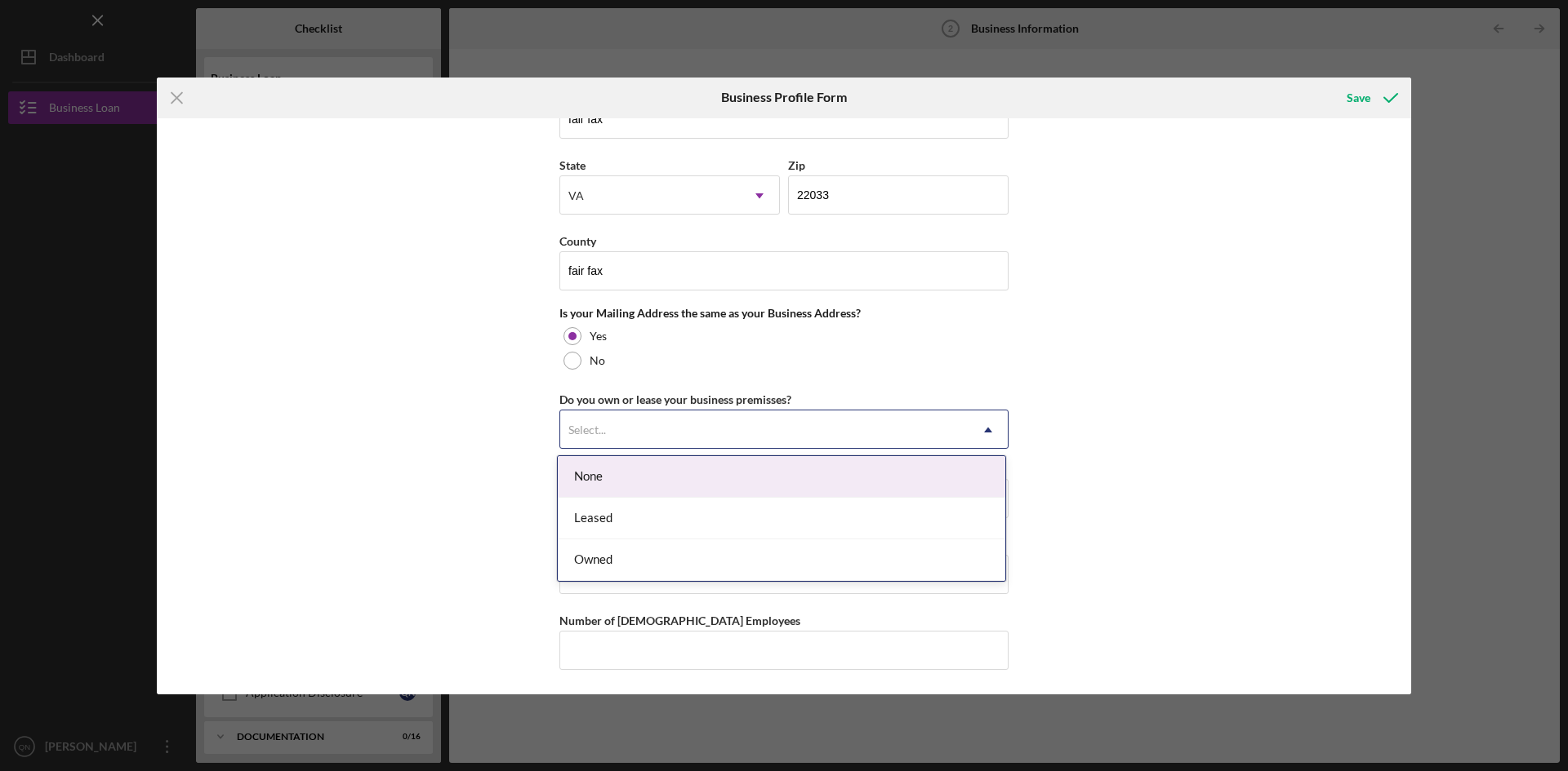
click at [598, 475] on div "None" at bounding box center [781, 476] width 448 height 42
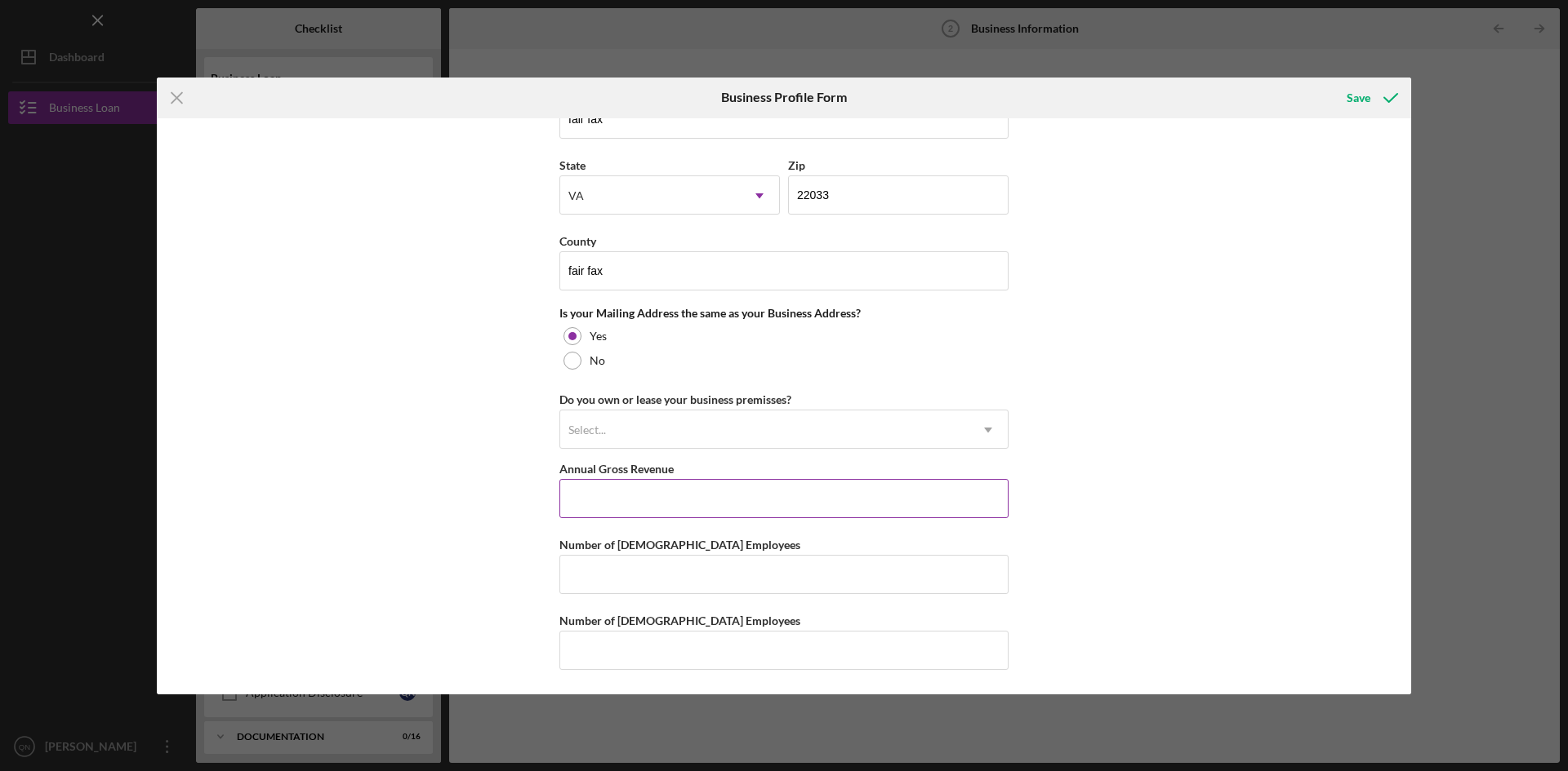
click at [615, 493] on input "Annual Gross Revenue" at bounding box center [784, 499] width 449 height 39
click at [601, 574] on input "Number of [DEMOGRAPHIC_DATA] Employees" at bounding box center [784, 575] width 449 height 39
type input "1"
click at [1160, 543] on div "Business Name Ride share (Lyft) DBA Business Start Date Legal Structure Sole Pr…" at bounding box center [784, 407] width 1255 height 576
click at [592, 498] on input "Annual Gross Revenue" at bounding box center [784, 499] width 449 height 39
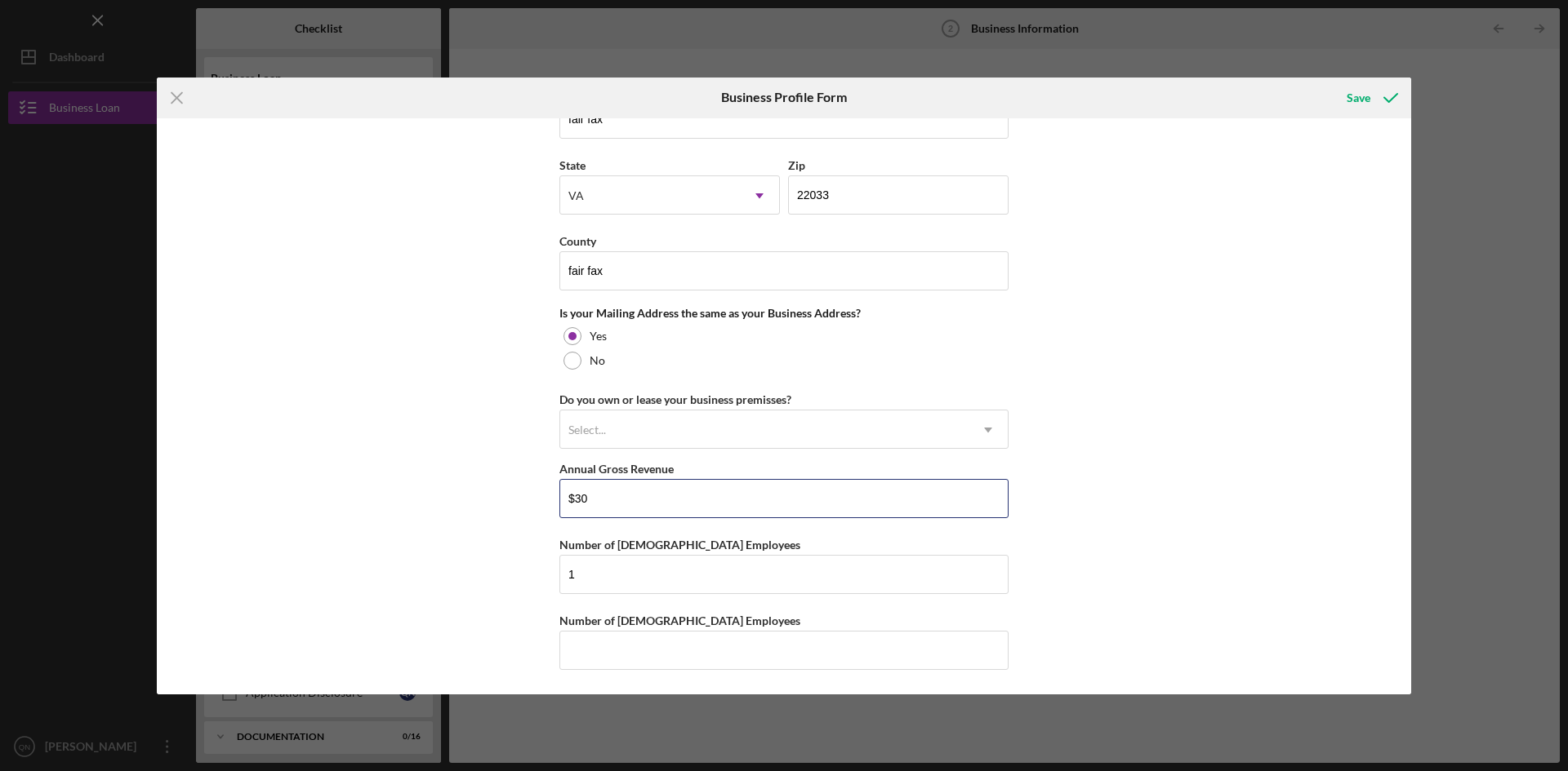
type input "$3"
click at [1358, 96] on div "Save" at bounding box center [1358, 97] width 24 height 32
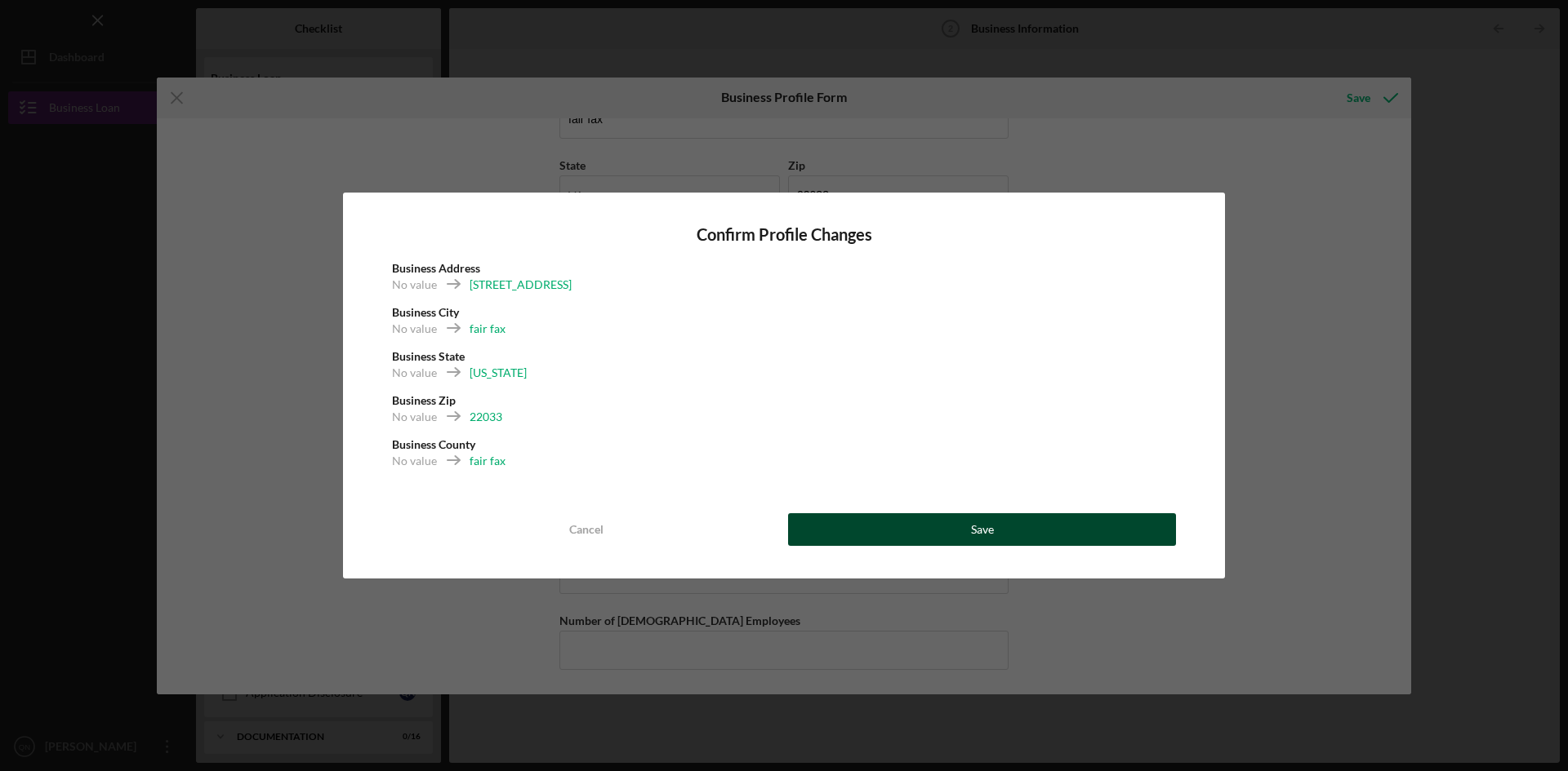
click at [999, 530] on button "Save" at bounding box center [982, 529] width 388 height 32
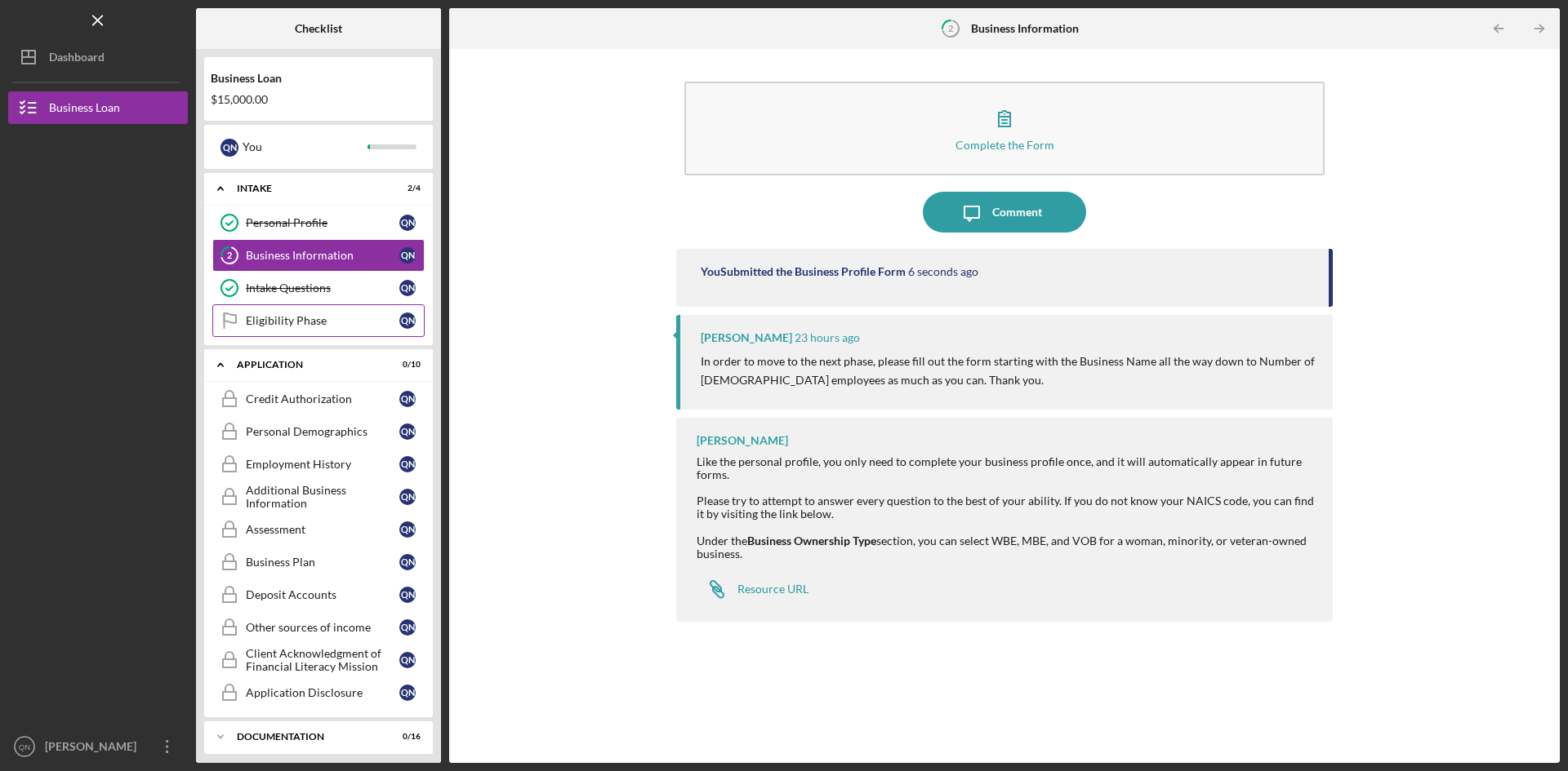
click at [284, 318] on div "Eligibility Phase" at bounding box center [323, 321] width 154 height 13
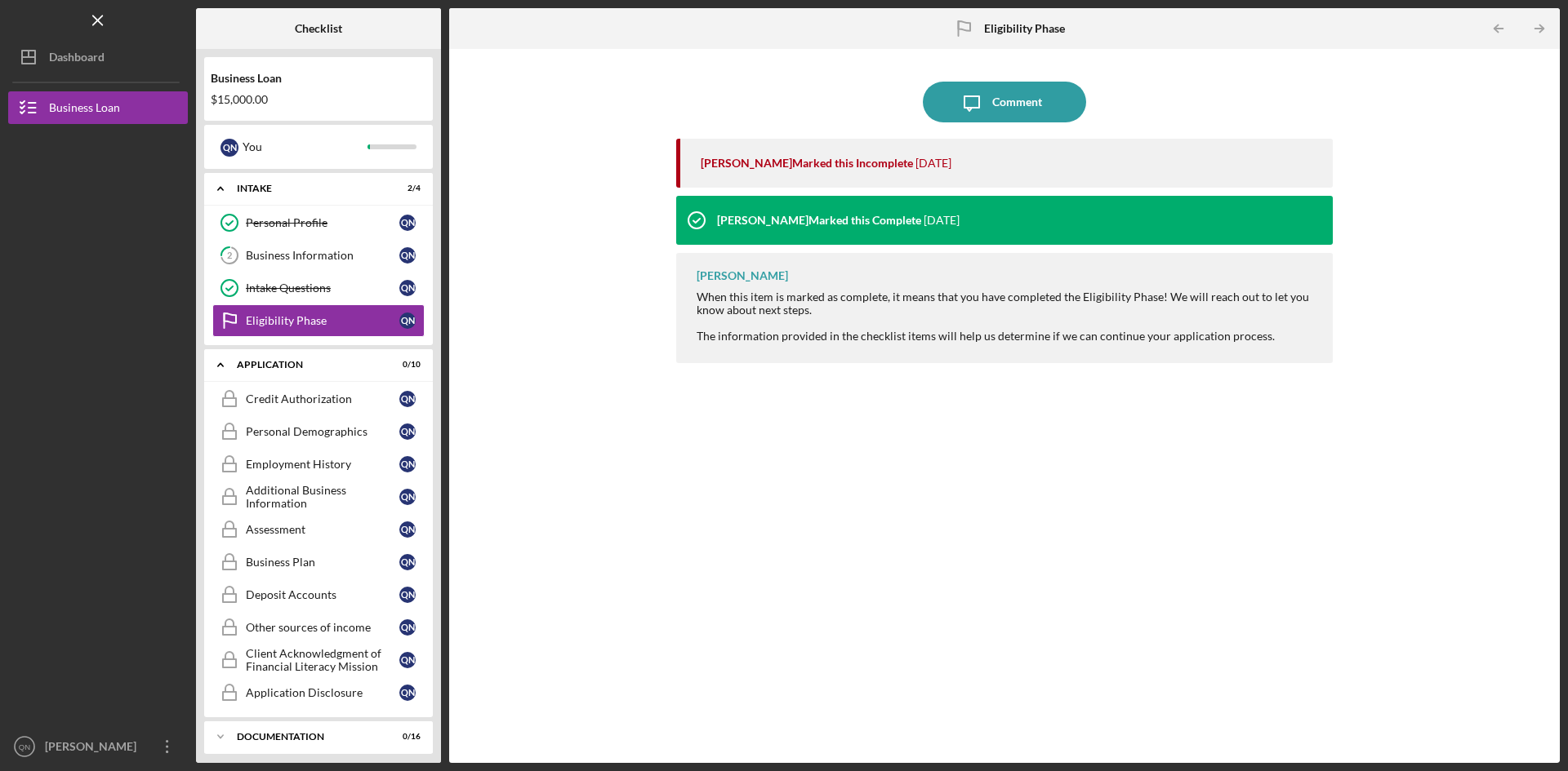
click at [549, 482] on div "Icon/Message Comment [PERSON_NAME] Marked this Incomplete [DATE] [PERSON_NAME] …" at bounding box center [1004, 406] width 1094 height 698
click at [332, 398] on div "Credit Authorization" at bounding box center [323, 399] width 154 height 13
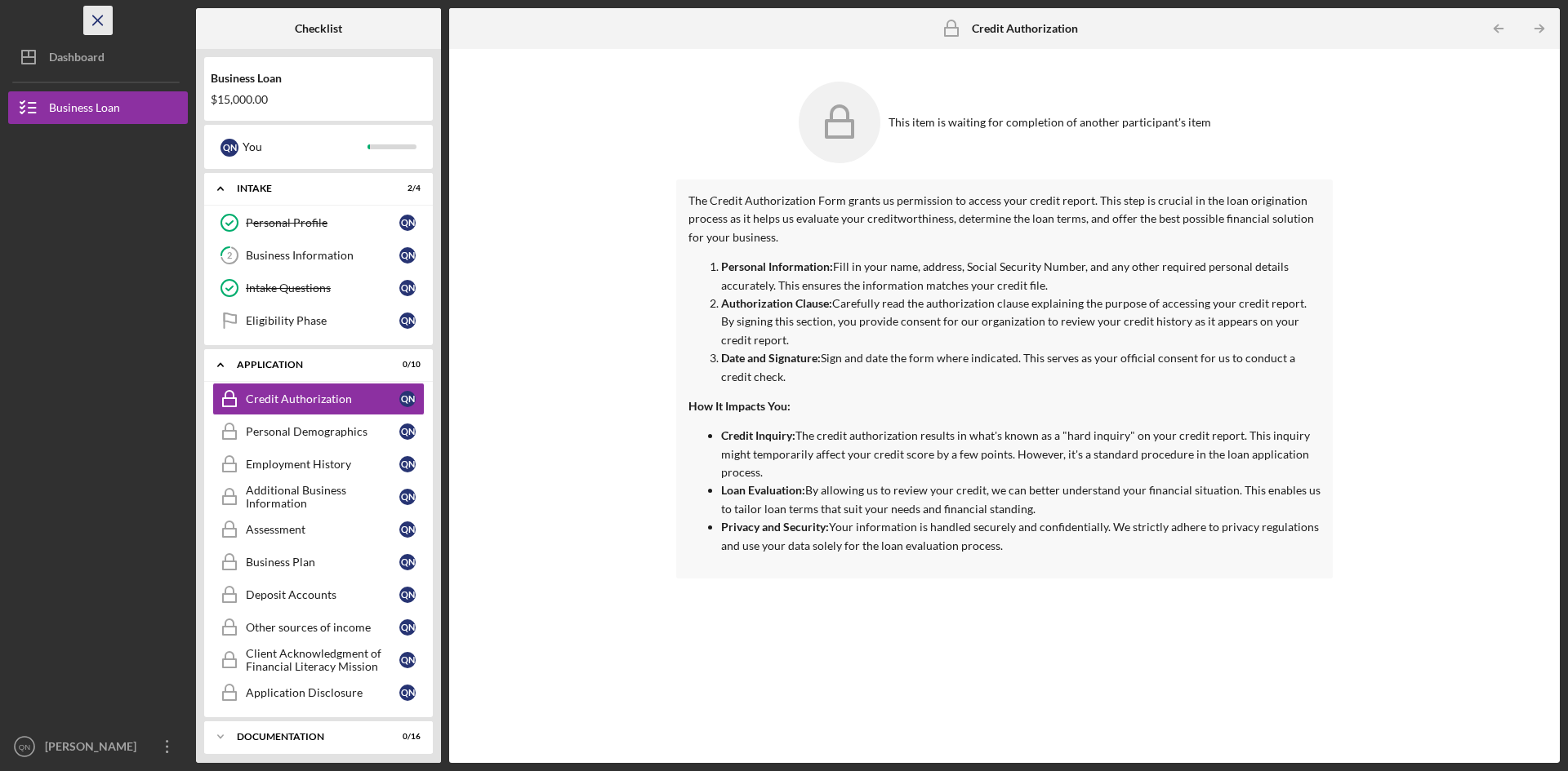
click at [101, 19] on icon "Icon/Menu Close" at bounding box center [98, 21] width 37 height 37
